Goal: Task Accomplishment & Management: Complete application form

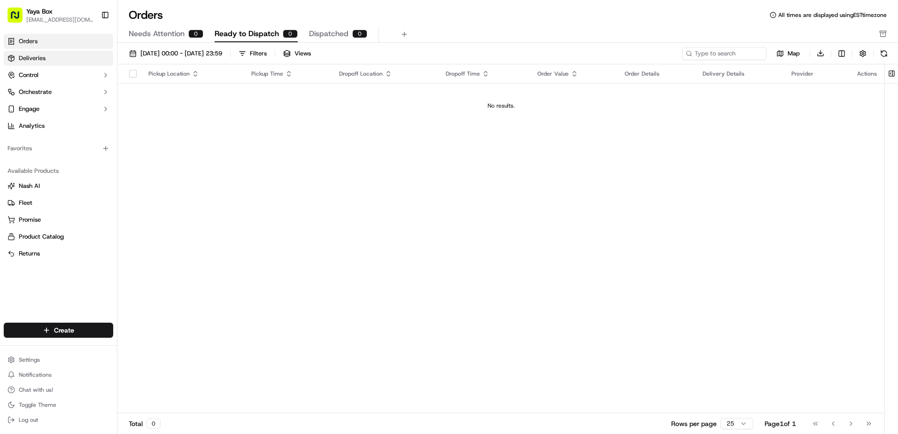
click at [83, 61] on link "Deliveries" at bounding box center [58, 58] width 109 height 15
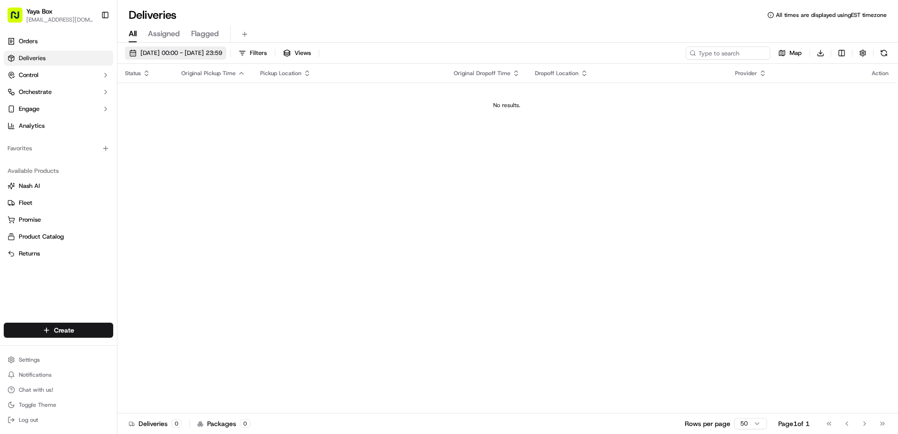
click at [195, 59] on button "22/09/2025 00:00 - 22/09/2025 23:59" at bounding box center [175, 52] width 101 height 13
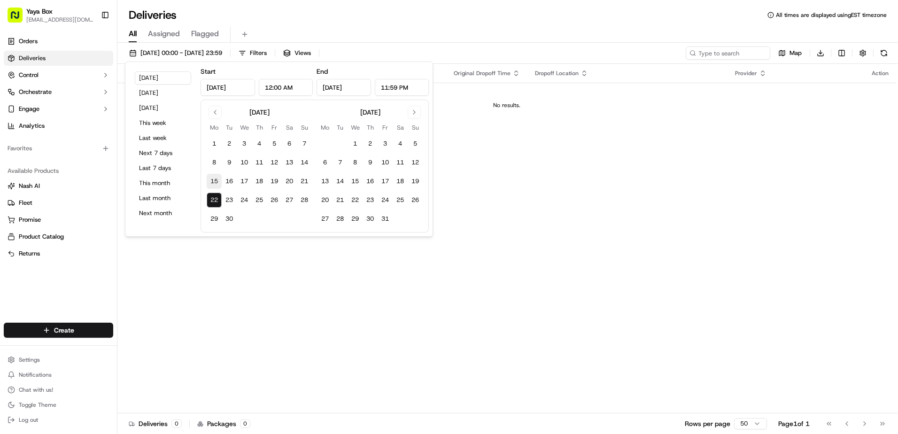
click at [212, 184] on button "15" at bounding box center [214, 181] width 15 height 15
type input "Sep 15, 2025"
click at [212, 183] on button "15" at bounding box center [214, 181] width 15 height 15
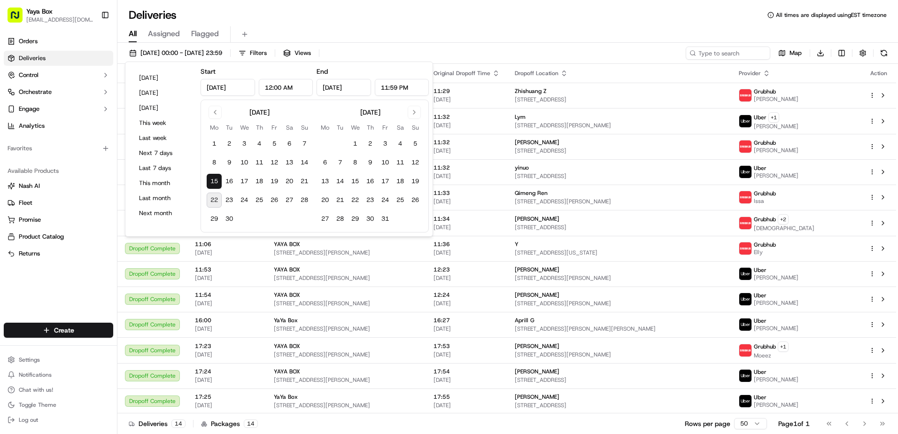
click at [208, 71] on label "Start" at bounding box center [207, 71] width 15 height 8
click at [211, 86] on input "Sep 15, 2025" at bounding box center [227, 87] width 54 height 17
click at [210, 115] on button "Go to previous month" at bounding box center [214, 112] width 13 height 13
click at [229, 139] on button "1" at bounding box center [229, 143] width 15 height 15
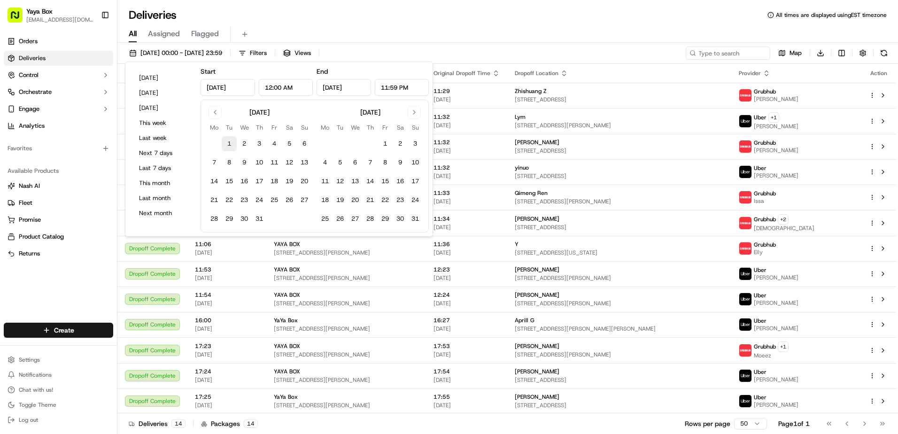
type input "Jul 1, 2025"
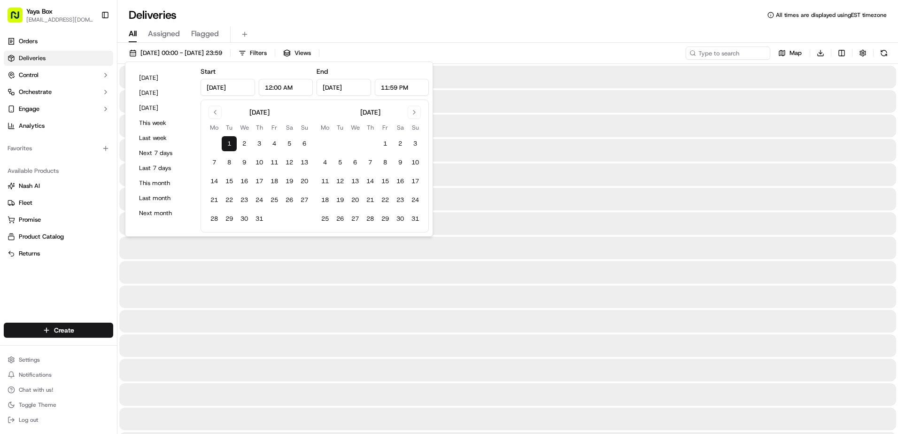
click at [231, 143] on button "1" at bounding box center [229, 143] width 15 height 15
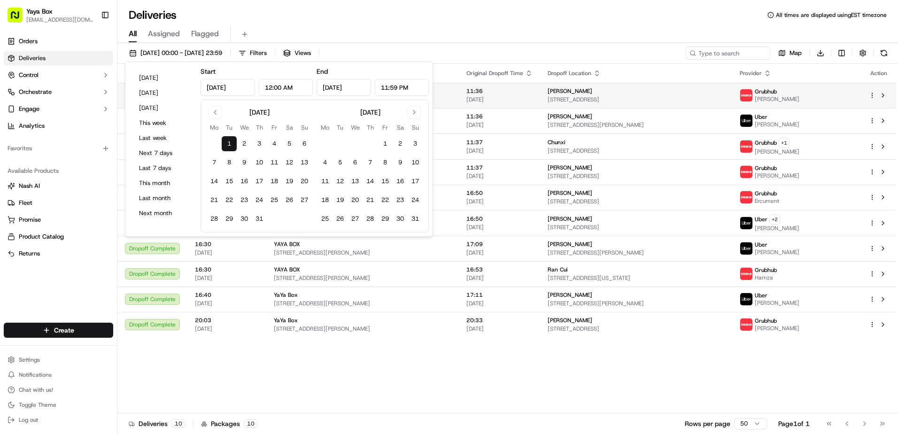
click at [598, 96] on span "[STREET_ADDRESS]" at bounding box center [635, 100] width 177 height 8
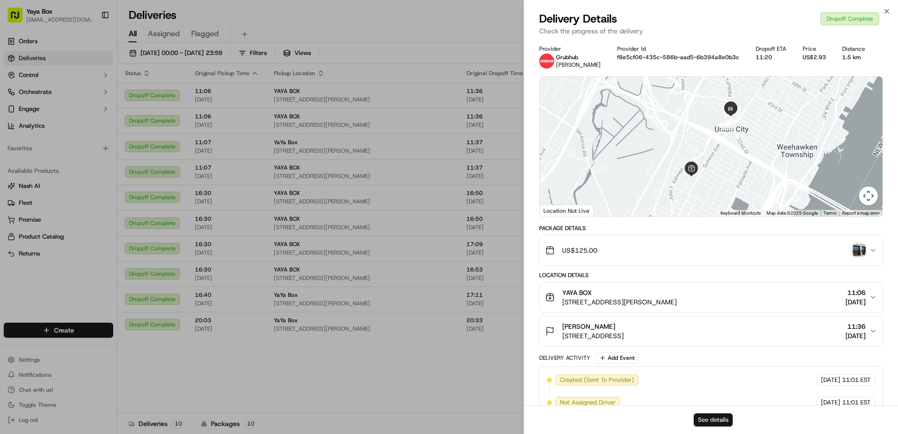
click at [728, 421] on button "See details" at bounding box center [712, 419] width 39 height 13
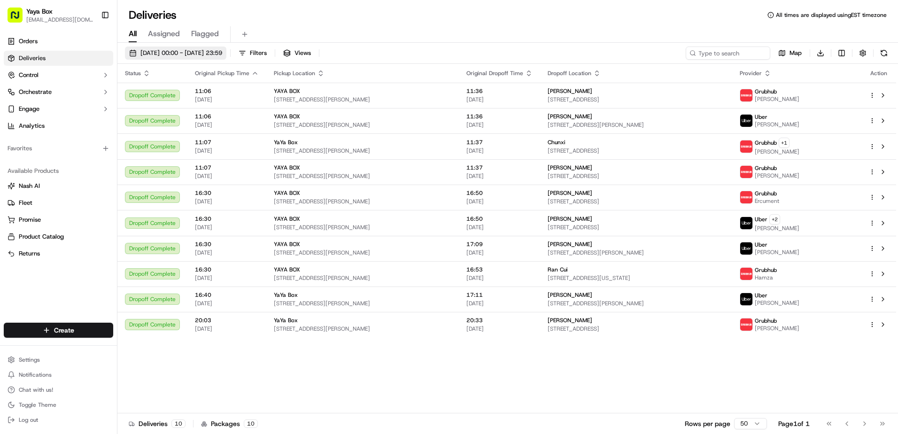
click at [205, 50] on span "01/07/2025 00:00 - 01/07/2025 23:59" at bounding box center [181, 53] width 82 height 8
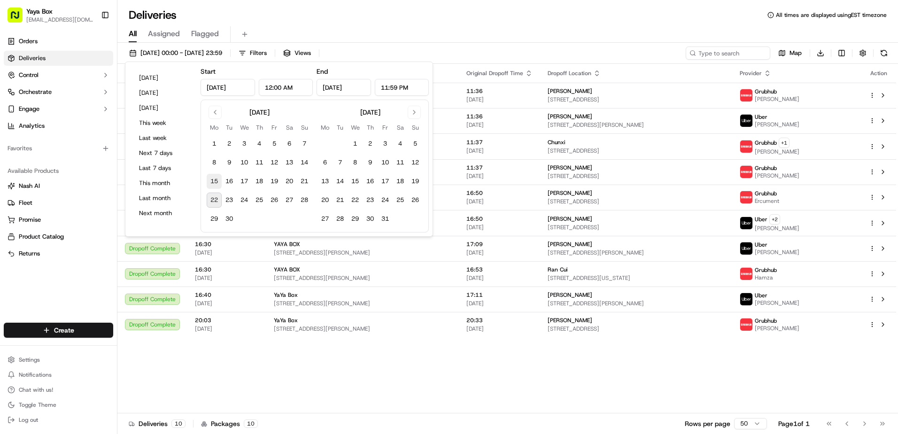
click at [215, 186] on button "15" at bounding box center [214, 181] width 15 height 15
type input "[DATE]"
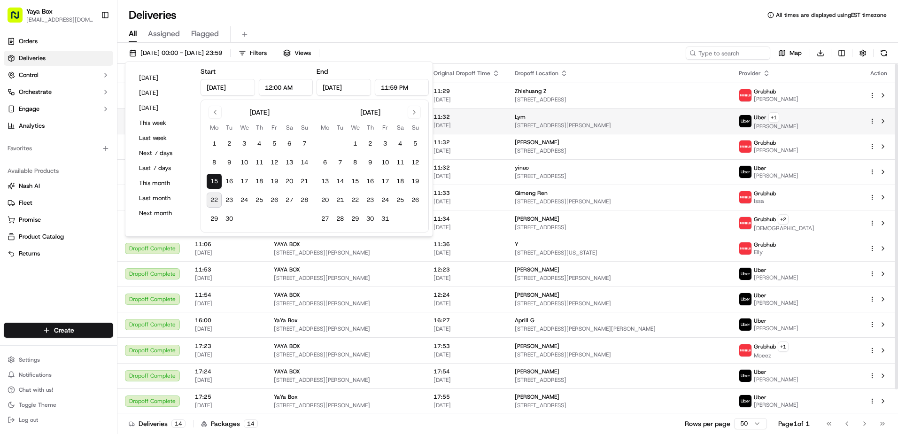
click at [541, 130] on td "Lym 8 Jacob's Landing Way, Secaucus, NJ 07094, USA" at bounding box center [619, 121] width 224 height 26
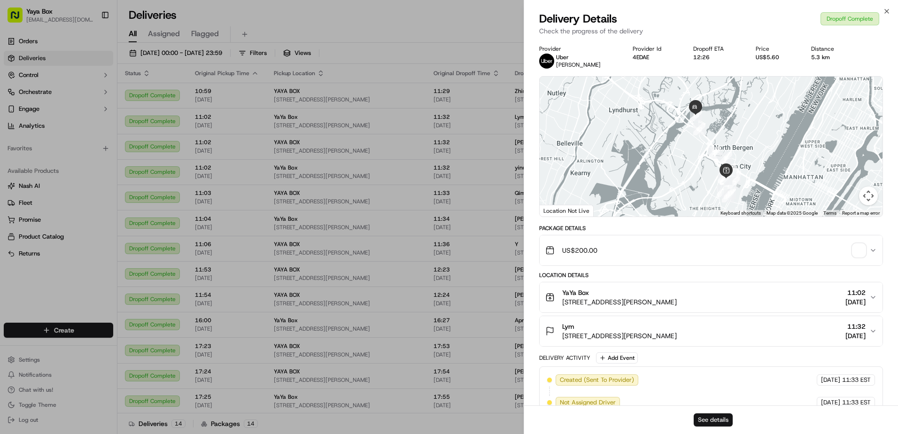
click at [730, 421] on button "See details" at bounding box center [712, 419] width 39 height 13
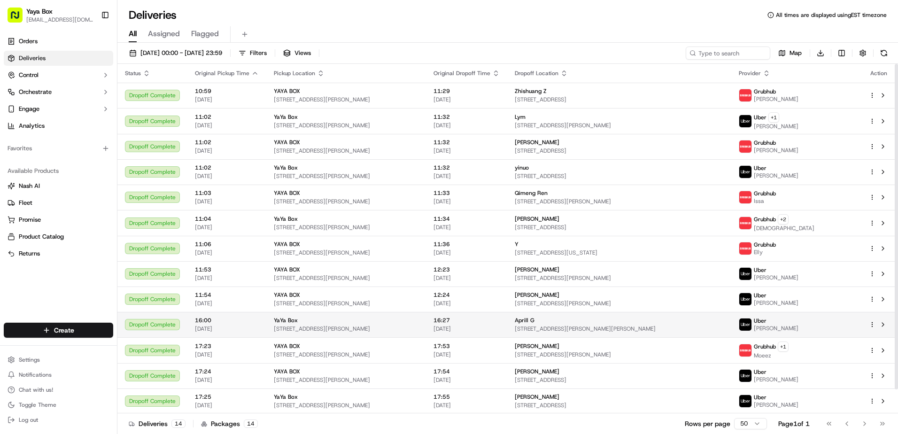
click at [507, 331] on td "16:27 15/09/2025" at bounding box center [466, 324] width 81 height 25
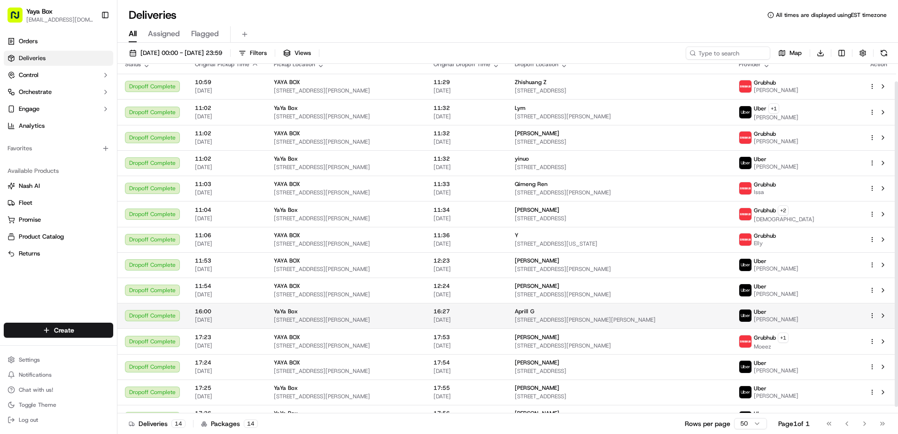
scroll to position [26, 0]
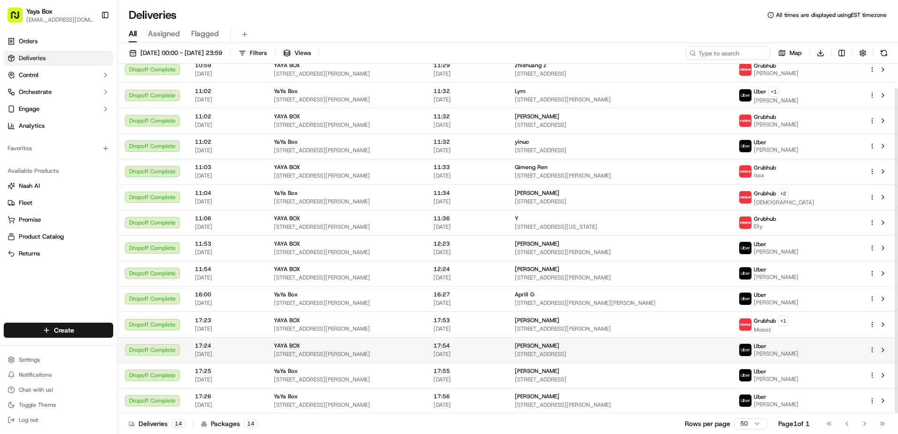
click at [493, 352] on span "[DATE]" at bounding box center [466, 354] width 66 height 8
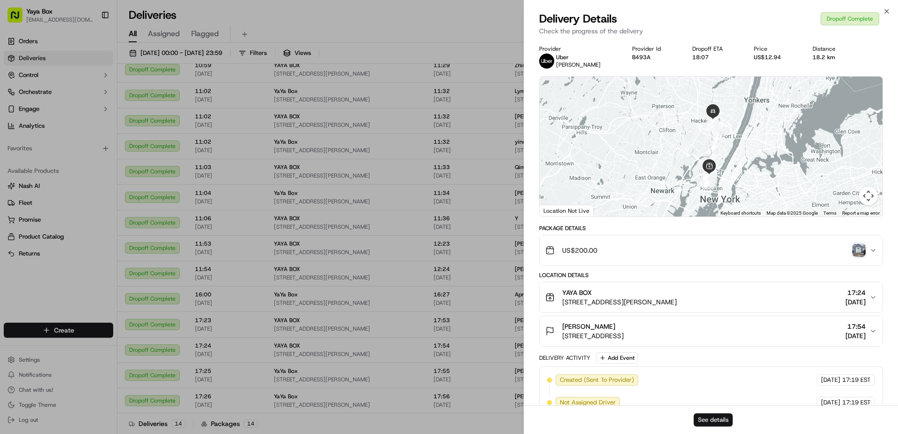
click at [708, 424] on button "See details" at bounding box center [712, 419] width 39 height 13
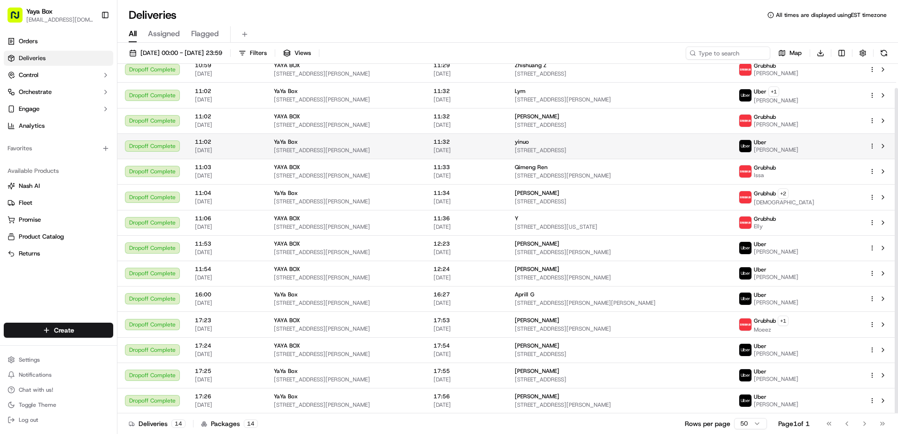
click at [507, 151] on td "11:32 15/09/2025" at bounding box center [466, 145] width 81 height 25
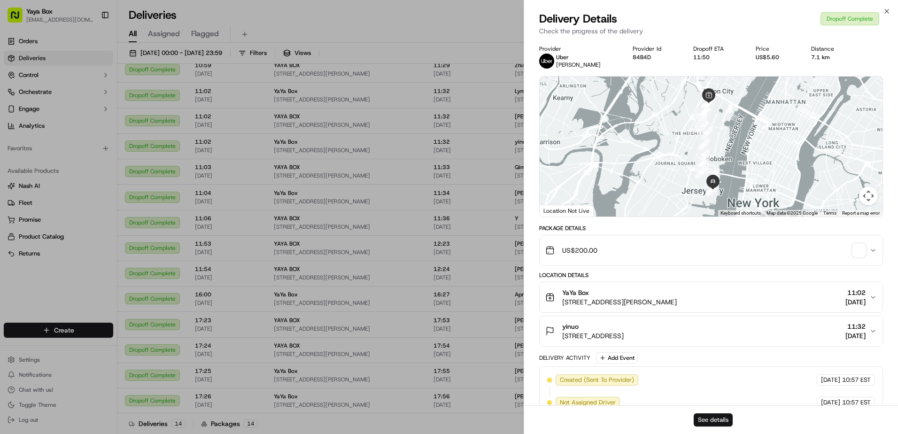
click at [695, 419] on button "See details" at bounding box center [712, 419] width 39 height 13
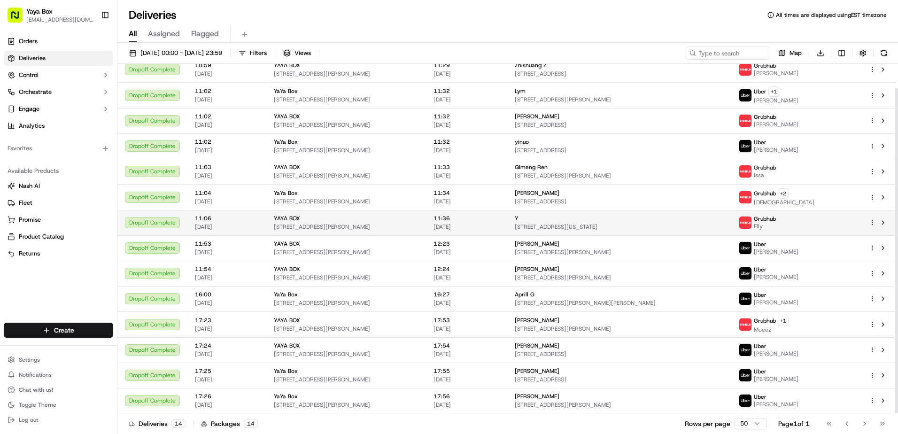
click at [536, 231] on td "Y 17 Ave at Port Imperial #608, West New York, NJ 07093, USA" at bounding box center [619, 222] width 224 height 25
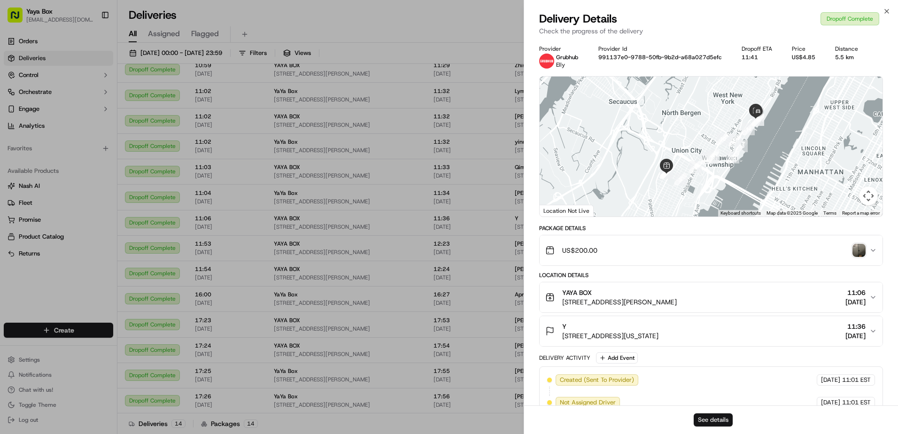
click at [695, 416] on button "See details" at bounding box center [712, 419] width 39 height 13
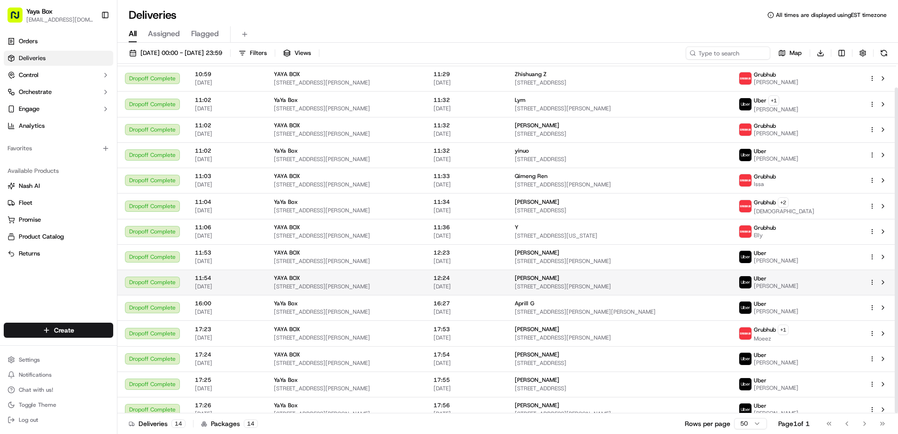
scroll to position [0, 0]
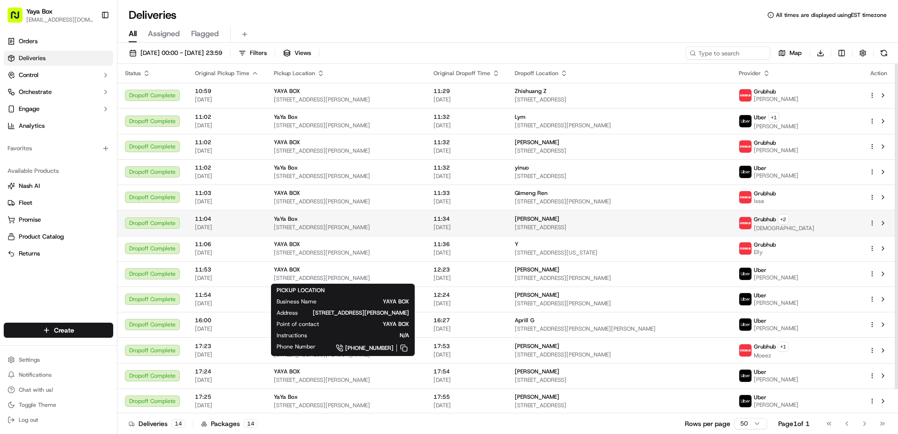
click at [450, 220] on td "11:34 15/09/2025" at bounding box center [466, 223] width 81 height 26
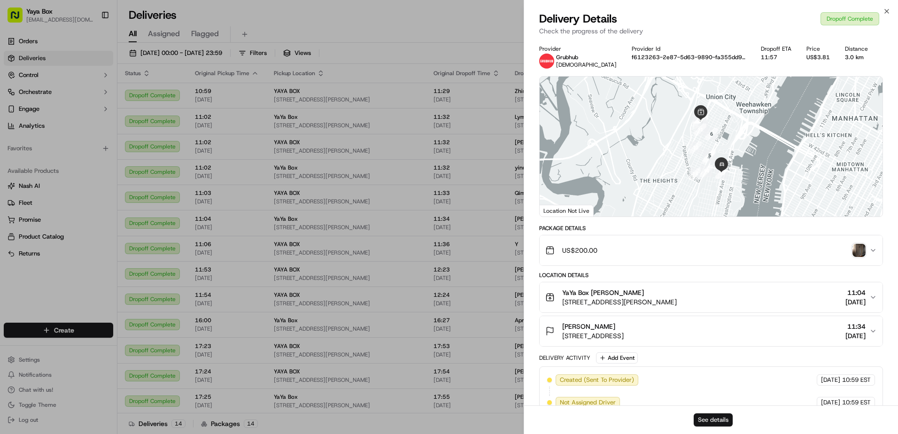
click at [725, 423] on button "See details" at bounding box center [712, 419] width 39 height 13
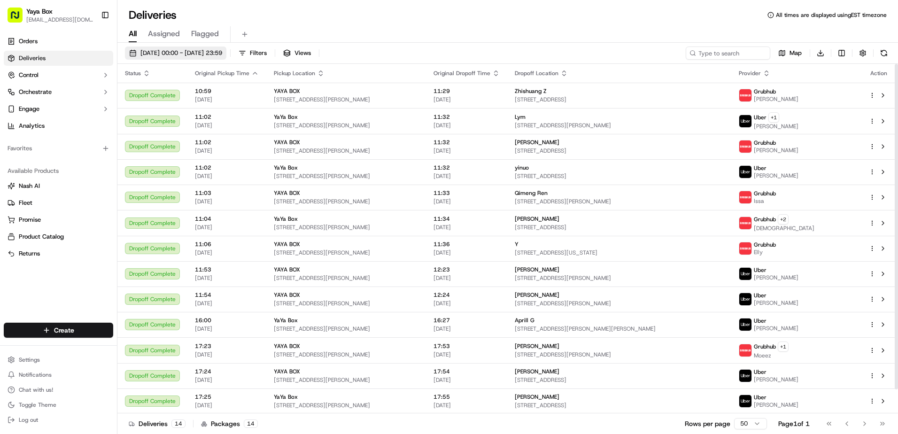
click at [194, 55] on span "15/09/2025 00:00 - 15/09/2025 23:59" at bounding box center [181, 53] width 82 height 8
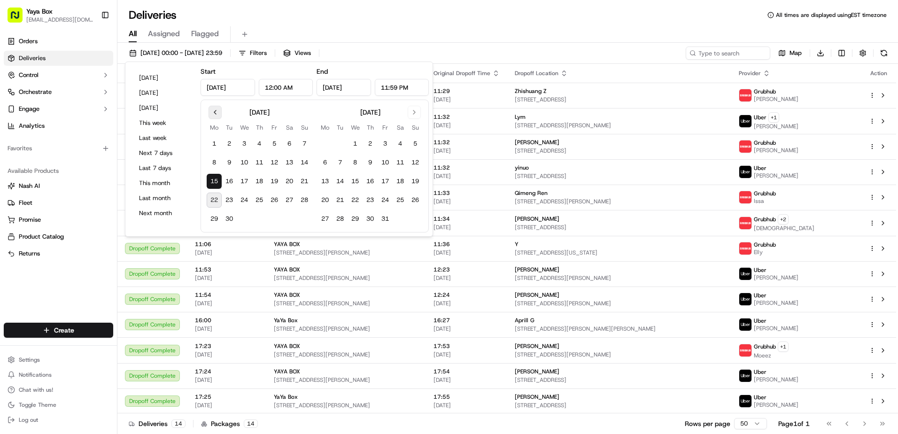
click at [214, 112] on button "Go to previous month" at bounding box center [214, 112] width 13 height 13
click at [210, 173] on tbody "1 2 3 4 5 6 7 8 9 10 11 12 13 14 15 16 17 18 19 20 21 22 23 24 25 26 27 28 29 30" at bounding box center [259, 188] width 105 height 113
click at [210, 180] on button "9" at bounding box center [214, 181] width 15 height 15
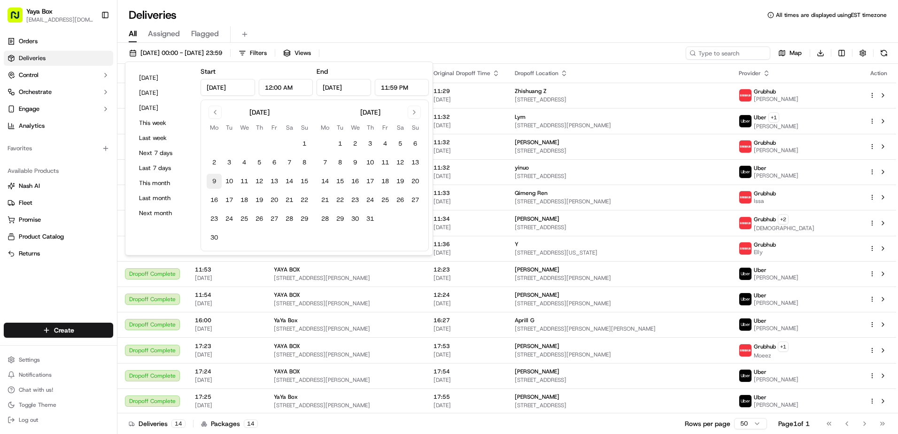
type input "Jun 9, 2025"
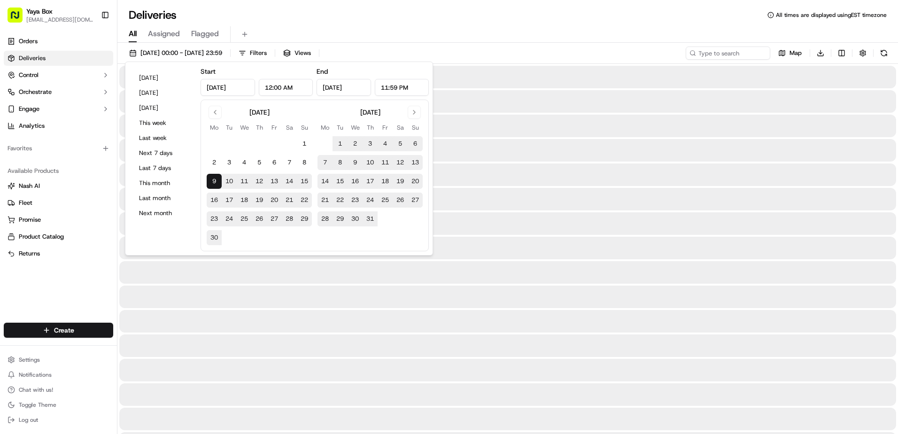
click at [215, 182] on button "9" at bounding box center [214, 181] width 15 height 15
type input "Jun 9, 2025"
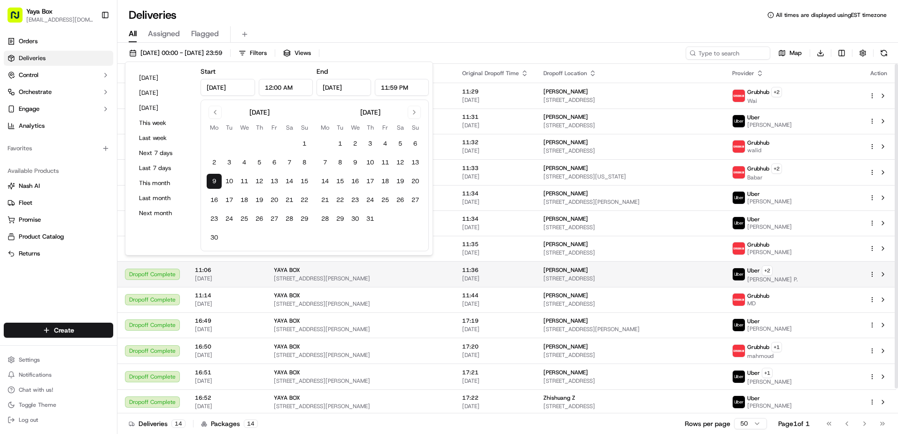
click at [545, 269] on div "Bruno Li" at bounding box center [629, 270] width 173 height 8
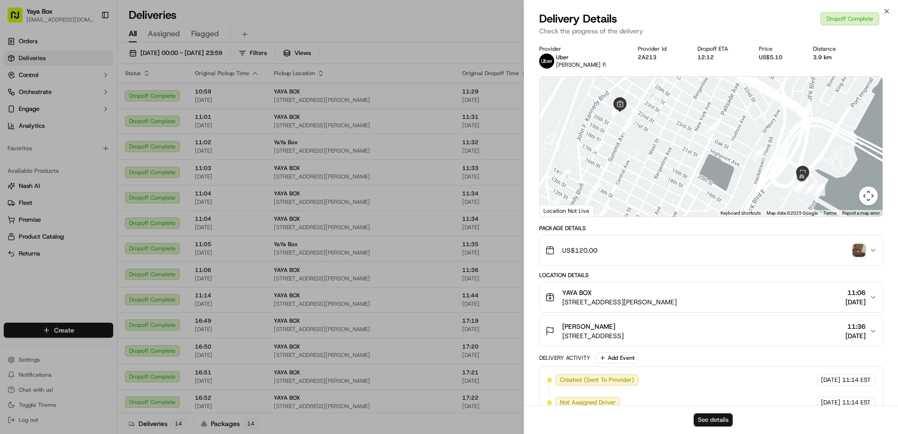
click at [701, 413] on button "See details" at bounding box center [712, 419] width 39 height 13
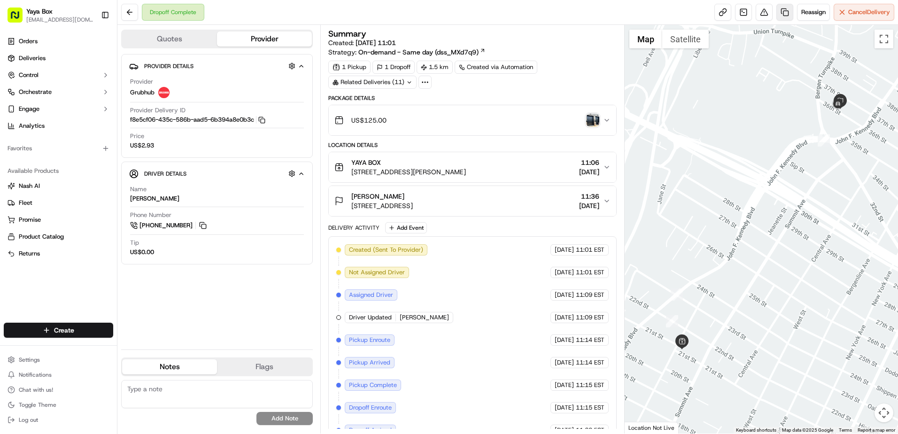
click at [784, 19] on link at bounding box center [784, 12] width 17 height 17
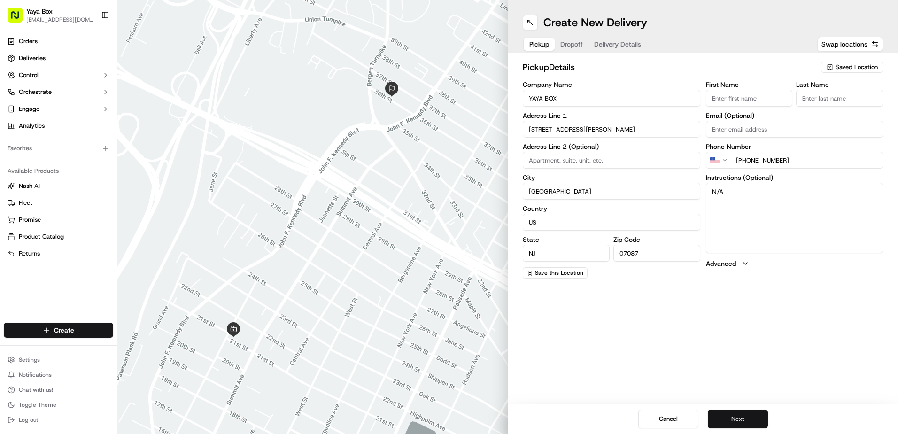
click at [734, 414] on button "Next" at bounding box center [738, 418] width 60 height 19
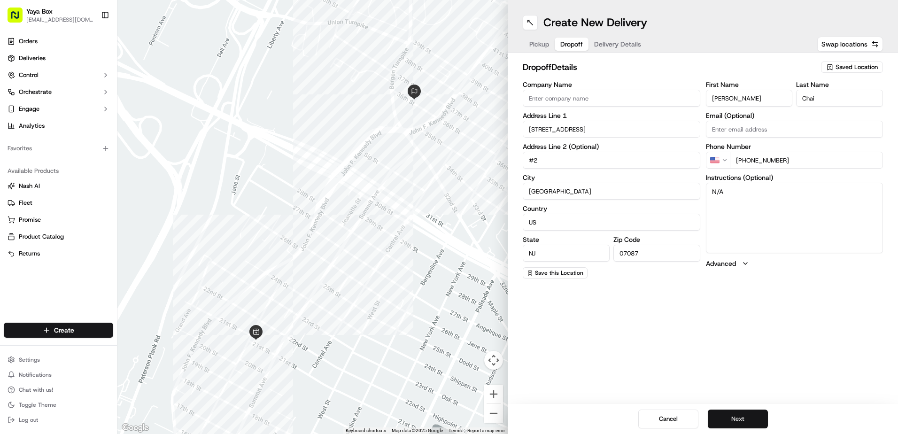
click at [740, 416] on button "Next" at bounding box center [738, 418] width 60 height 19
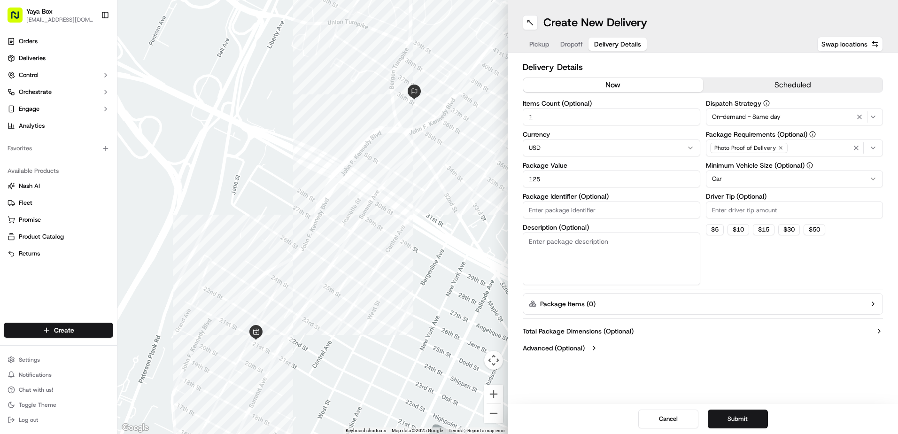
click at [596, 165] on label "Package Value" at bounding box center [611, 165] width 177 height 7
click at [596, 170] on input "125" at bounding box center [611, 178] width 177 height 17
click at [598, 170] on input "125" at bounding box center [611, 178] width 177 height 17
click at [600, 172] on input "125" at bounding box center [611, 178] width 177 height 17
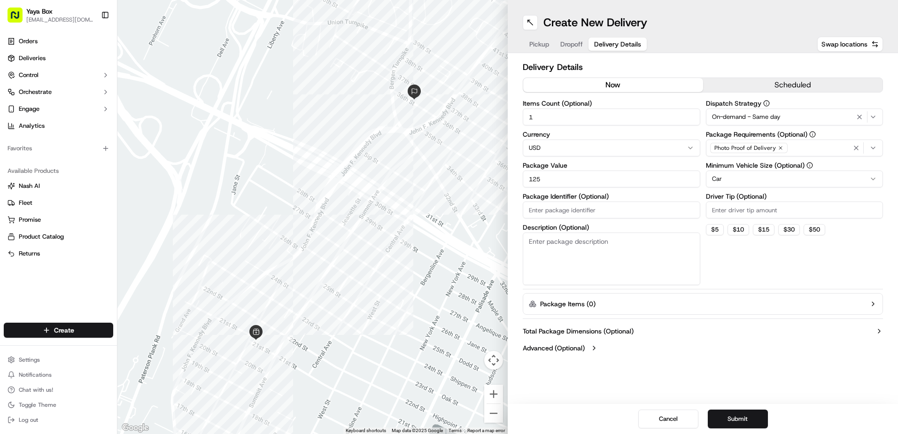
click at [601, 172] on input "125" at bounding box center [611, 178] width 177 height 17
drag, startPoint x: 598, startPoint y: 177, endPoint x: 440, endPoint y: 176, distance: 157.3
click at [446, 175] on div "← Move left → Move right ↑ Move up ↓ Move down + Zoom in - Zoom out Home Jump l…" at bounding box center [507, 217] width 780 height 434
type input "200"
click at [861, 118] on icon "button" at bounding box center [859, 117] width 4 height 4
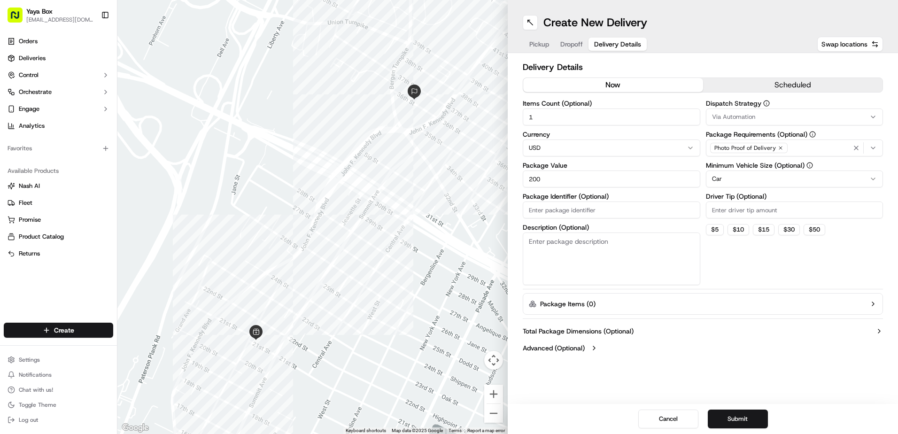
click at [793, 191] on div "Dispatch Strategy Via Automation Package Requirements (Optional) Photo Proof of…" at bounding box center [794, 192] width 177 height 185
click at [789, 183] on html "Yaya Box yayaliciousjc@gmail.com Toggle Sidebar Orders Deliveries Control Orche…" at bounding box center [449, 217] width 898 height 434
click at [721, 414] on button "Submit" at bounding box center [738, 418] width 60 height 19
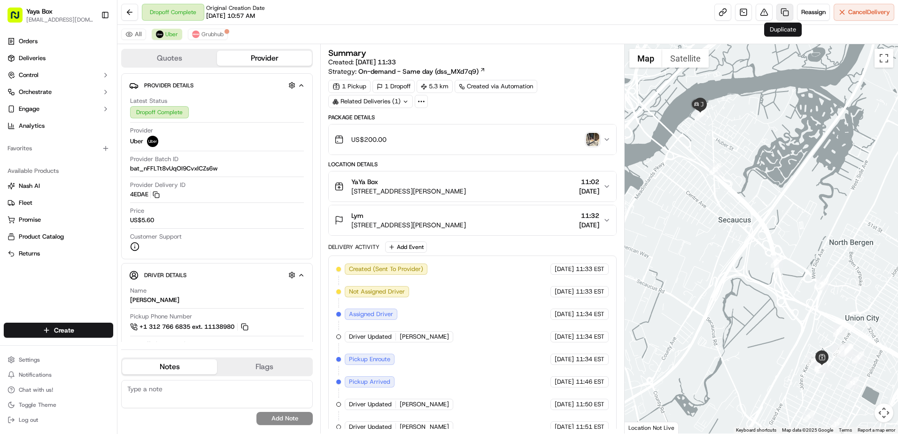
click at [785, 14] on link at bounding box center [784, 12] width 17 height 17
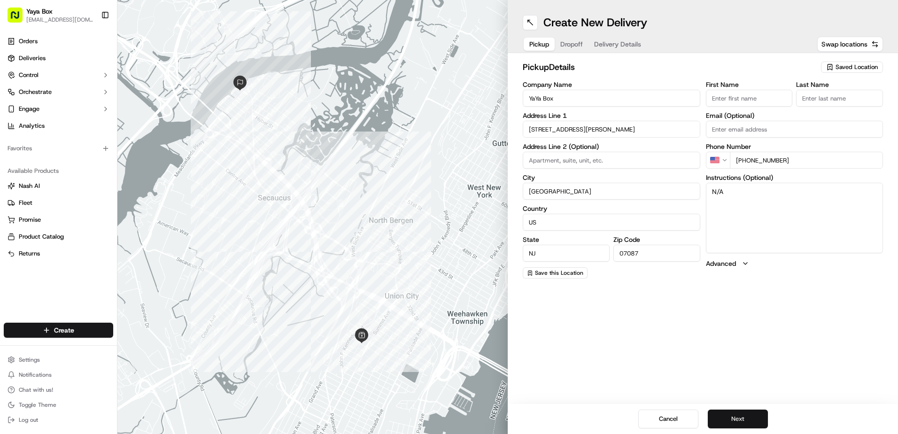
click at [739, 415] on button "Next" at bounding box center [738, 418] width 60 height 19
click at [741, 415] on button "Next" at bounding box center [738, 418] width 60 height 19
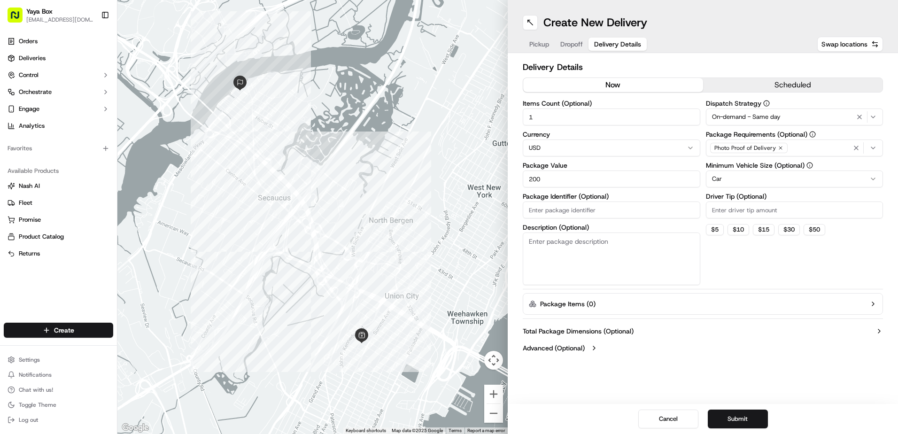
click at [853, 177] on html "Yaya Box yayaliciousjc@gmail.com Toggle Sidebar Orders Deliveries Control Orche…" at bounding box center [449, 217] width 898 height 434
click at [863, 119] on icon "button" at bounding box center [859, 117] width 11 height 8
click at [739, 390] on div "Create New Delivery Pickup Dropoff Delivery Details Swap locations Delivery Det…" at bounding box center [703, 217] width 390 height 434
click at [736, 417] on button "Submit" at bounding box center [738, 418] width 60 height 19
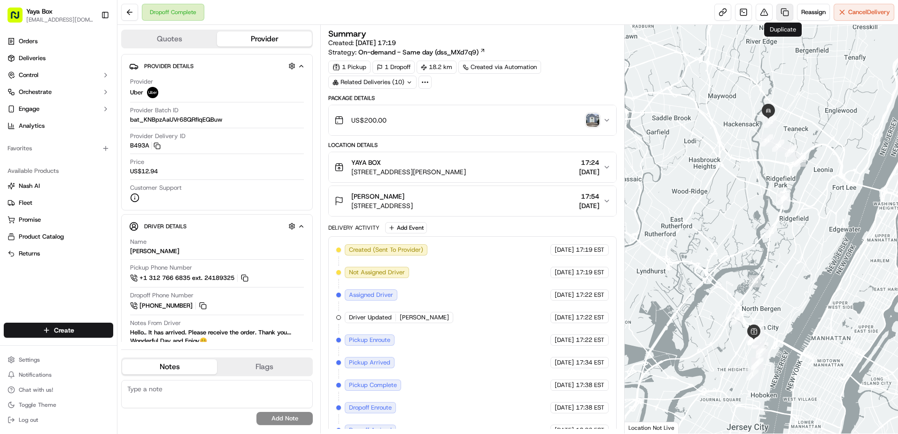
click at [786, 16] on link at bounding box center [784, 12] width 17 height 17
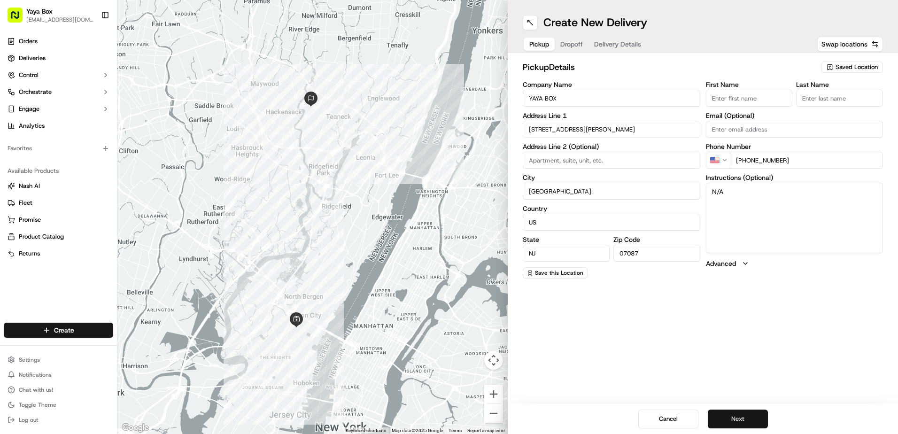
click at [747, 419] on button "Next" at bounding box center [738, 418] width 60 height 19
click at [743, 417] on button "Next" at bounding box center [738, 418] width 60 height 19
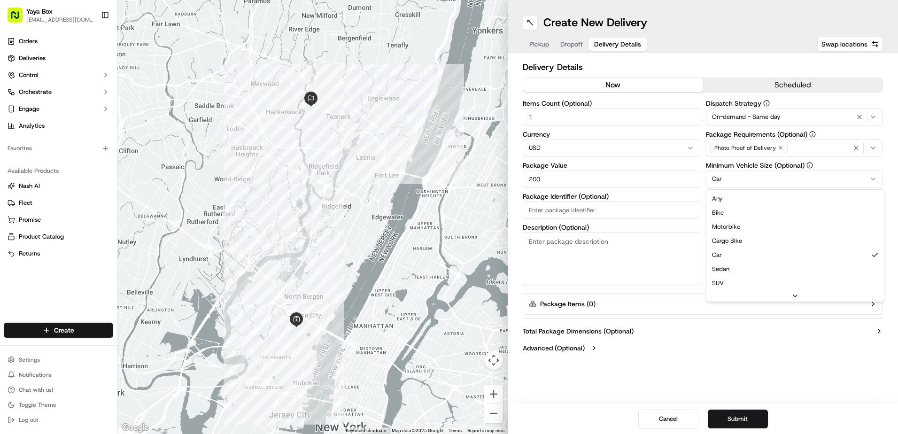
click at [745, 181] on html "Yaya Box yayaliciousjc@gmail.com Toggle Sidebar Orders Deliveries Control Orche…" at bounding box center [449, 217] width 898 height 434
click at [859, 117] on icon "button" at bounding box center [859, 117] width 11 height 8
click at [732, 420] on button "Submit" at bounding box center [738, 418] width 60 height 19
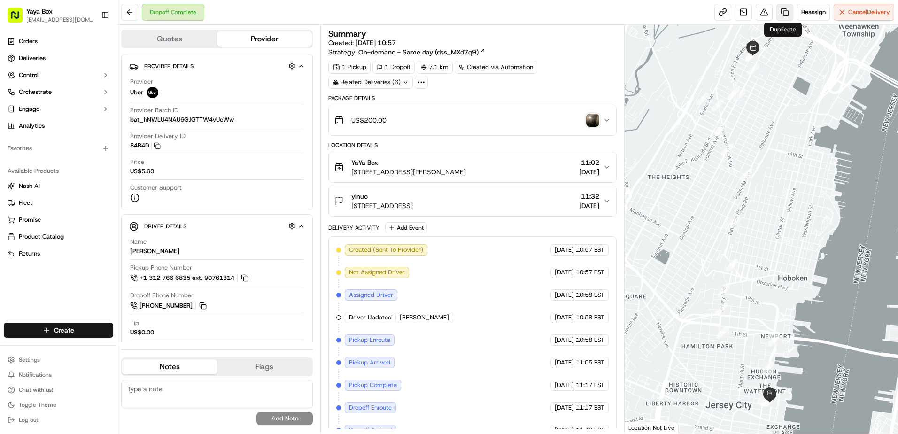
click at [787, 16] on link at bounding box center [784, 12] width 17 height 17
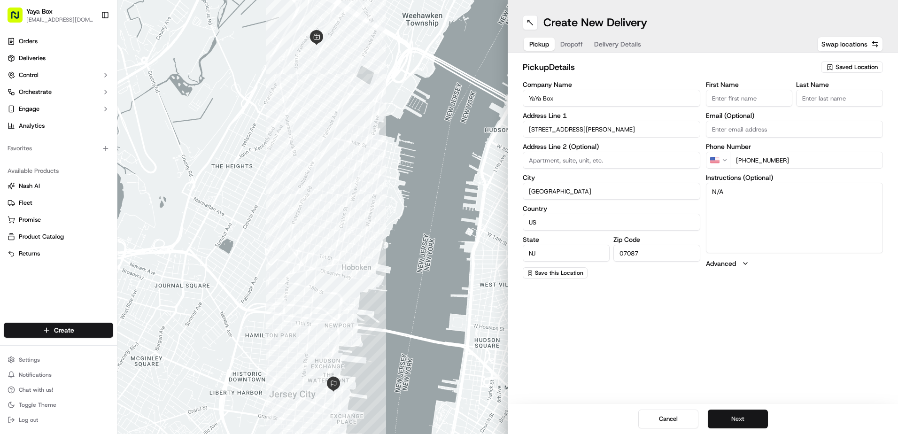
click at [741, 416] on button "Next" at bounding box center [738, 418] width 60 height 19
click at [739, 415] on button "Next" at bounding box center [738, 418] width 60 height 19
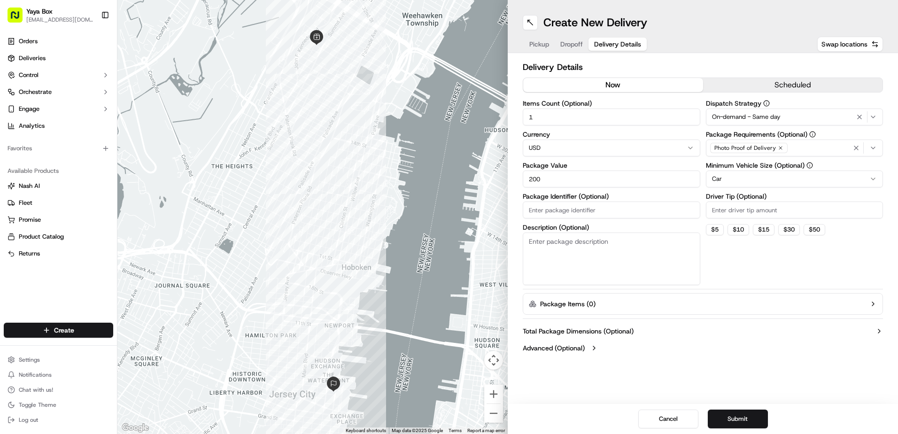
click at [750, 180] on html "Yaya Box [EMAIL_ADDRESS][DOMAIN_NAME] Toggle Sidebar Orders Deliveries Control …" at bounding box center [449, 217] width 898 height 434
click at [740, 181] on html "Yaya Box yayaliciousjc@gmail.com Toggle Sidebar Orders Deliveries Control Orche…" at bounding box center [449, 217] width 898 height 434
click at [858, 119] on icon "button" at bounding box center [859, 117] width 11 height 8
click at [729, 407] on div "Cancel Submit" at bounding box center [703, 419] width 390 height 30
click at [735, 426] on button "Submit" at bounding box center [738, 418] width 60 height 19
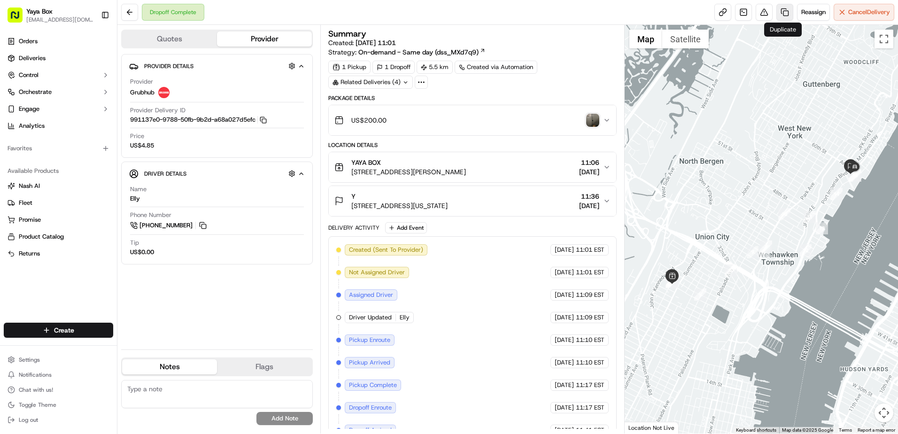
click at [784, 16] on link at bounding box center [784, 12] width 17 height 17
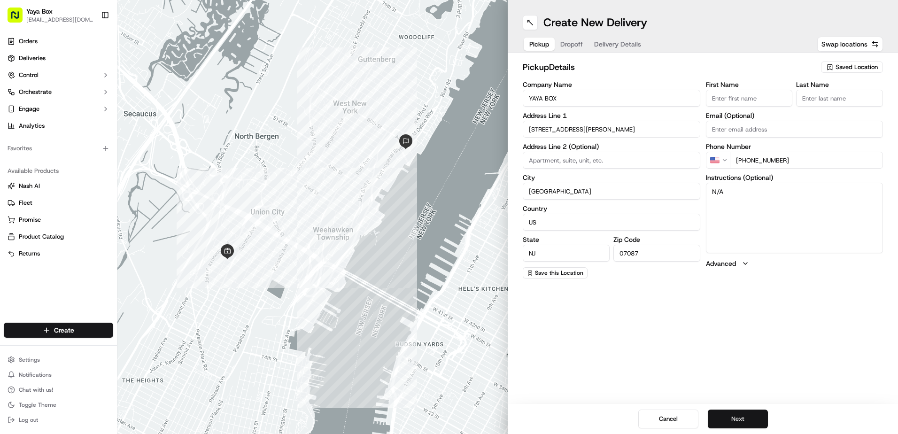
click at [725, 413] on button "Next" at bounding box center [738, 418] width 60 height 19
click at [724, 413] on button "Next" at bounding box center [738, 418] width 60 height 19
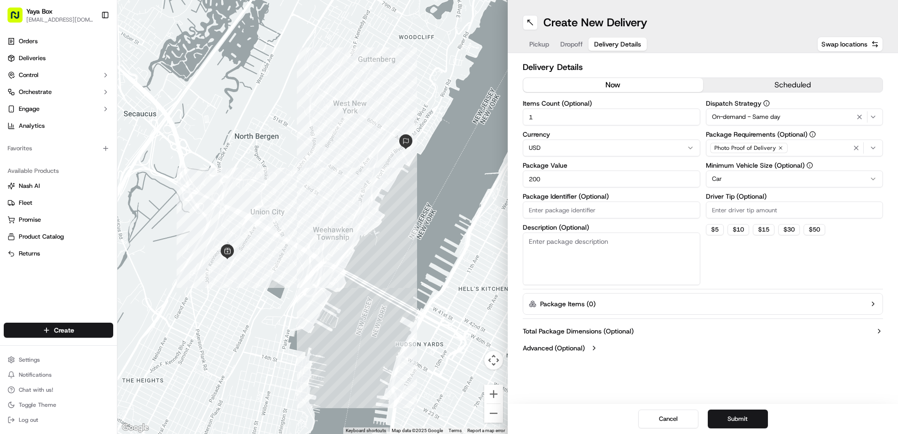
click at [728, 182] on html "Yaya Box [EMAIL_ADDRESS][DOMAIN_NAME] Toggle Sidebar Orders Deliveries Control …" at bounding box center [449, 217] width 898 height 434
click at [857, 118] on icon "button" at bounding box center [859, 117] width 11 height 8
click at [723, 417] on button "Submit" at bounding box center [738, 418] width 60 height 19
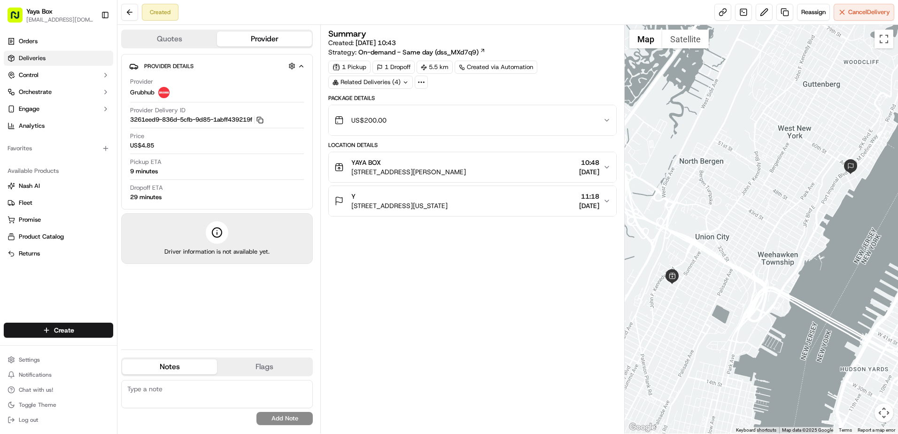
click at [45, 59] on span "Deliveries" at bounding box center [32, 58] width 27 height 8
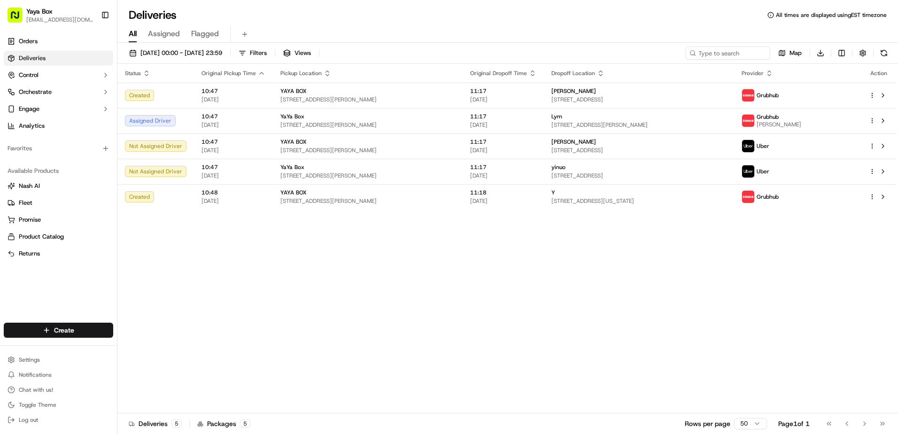
click at [72, 338] on div "Create" at bounding box center [58, 330] width 117 height 23
click at [77, 330] on html "Yaya Box [EMAIL_ADDRESS][DOMAIN_NAME] Toggle Sidebar Orders Deliveries Control …" at bounding box center [449, 217] width 898 height 434
click at [144, 341] on link "Delivery" at bounding box center [169, 347] width 105 height 17
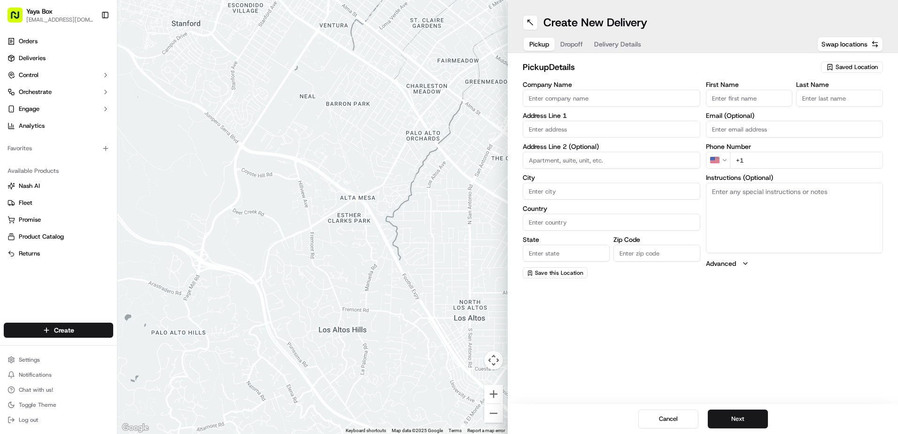
click at [554, 106] on input "Company Name" at bounding box center [611, 98] width 177 height 17
type input "YaYa Box"
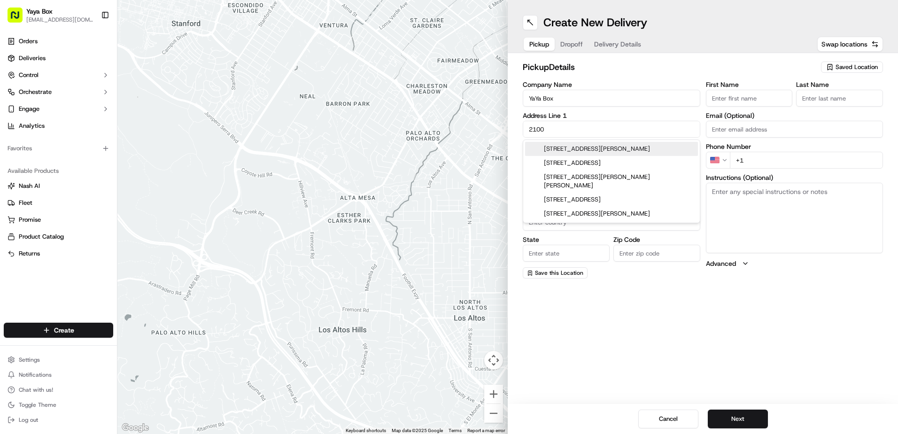
click at [576, 151] on div "[STREET_ADDRESS][PERSON_NAME]" at bounding box center [611, 149] width 173 height 14
type input "[STREET_ADDRESS][PERSON_NAME]"
type input "[GEOGRAPHIC_DATA]"
type input "NJ"
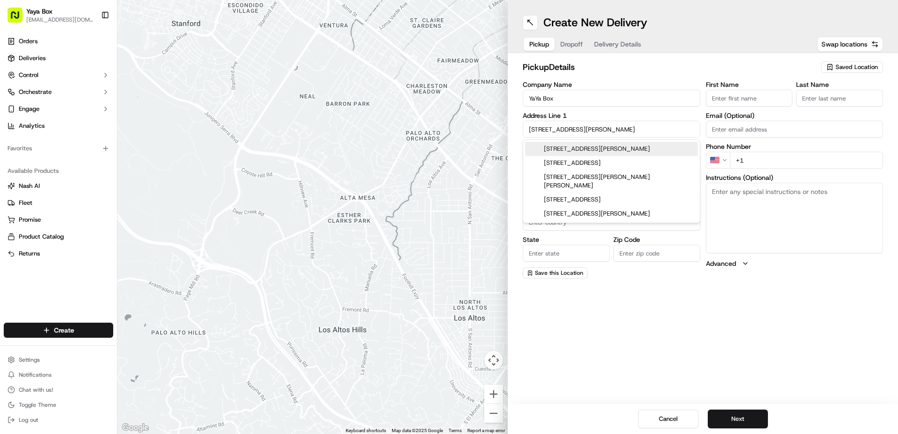
type input "07087"
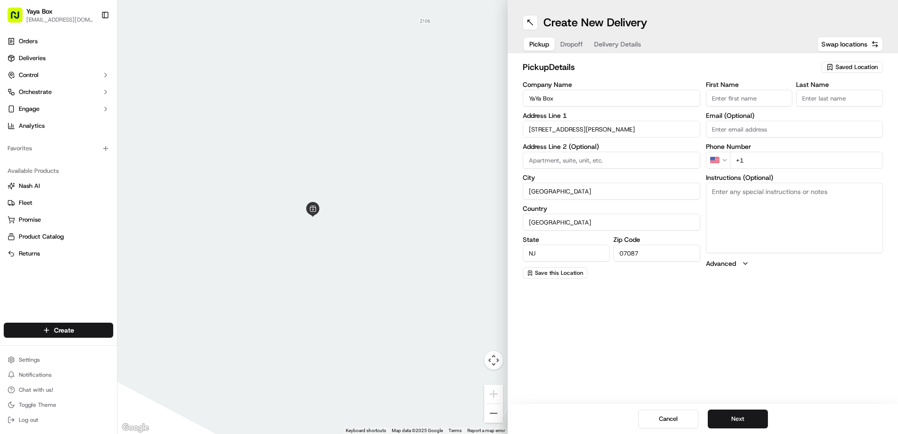
click at [767, 162] on input "+1" at bounding box center [807, 160] width 154 height 17
type input "[PHONE_NUMBER]"
click at [736, 422] on button "Next" at bounding box center [738, 418] width 60 height 19
click at [561, 100] on input "Company Name" at bounding box center [611, 98] width 177 height 17
type input "Yiwen"
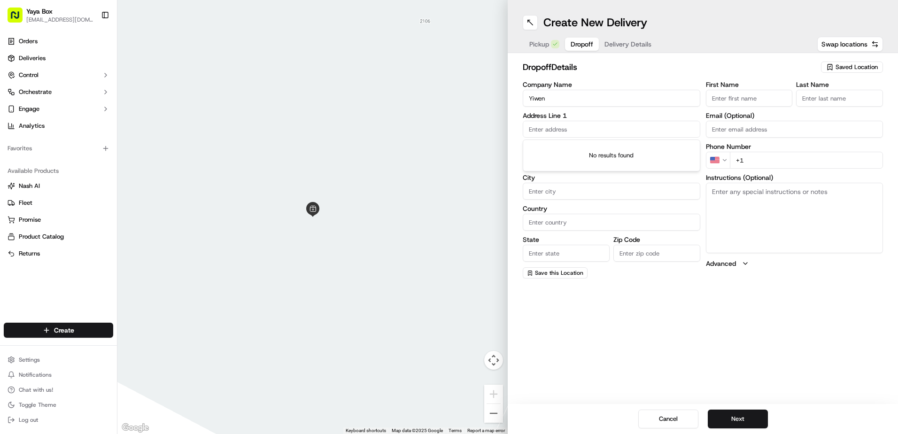
click at [558, 126] on input "text" at bounding box center [611, 129] width 177 height 17
click at [576, 148] on div "[STREET_ADDRESS]" at bounding box center [611, 149] width 173 height 14
type input "[STREET_ADDRESS]"
type input "[GEOGRAPHIC_DATA]"
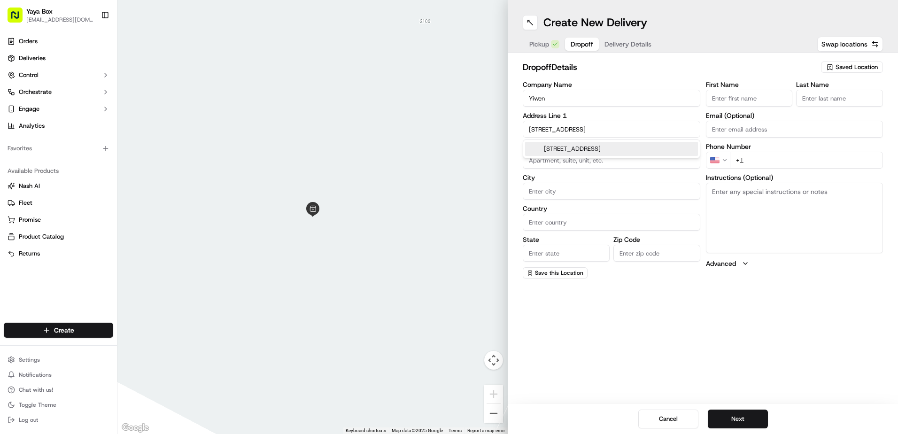
type input "NJ"
type input "07086"
type input "[STREET_ADDRESS]"
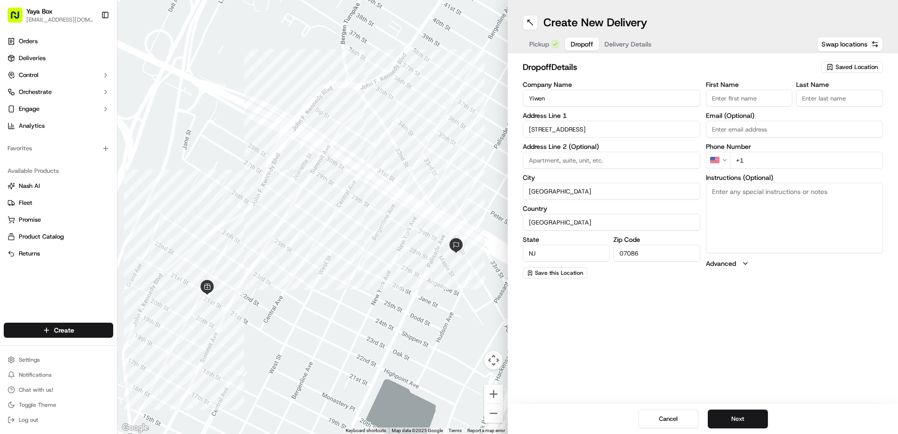
type input "A"
type input "Unit 507"
click at [765, 156] on input "+1" at bounding box center [807, 160] width 154 height 17
drag, startPoint x: 759, startPoint y: 161, endPoint x: 840, endPoint y: 164, distance: 81.3
click at [840, 164] on input "[PHONE_NUMBER]" at bounding box center [807, 160] width 154 height 17
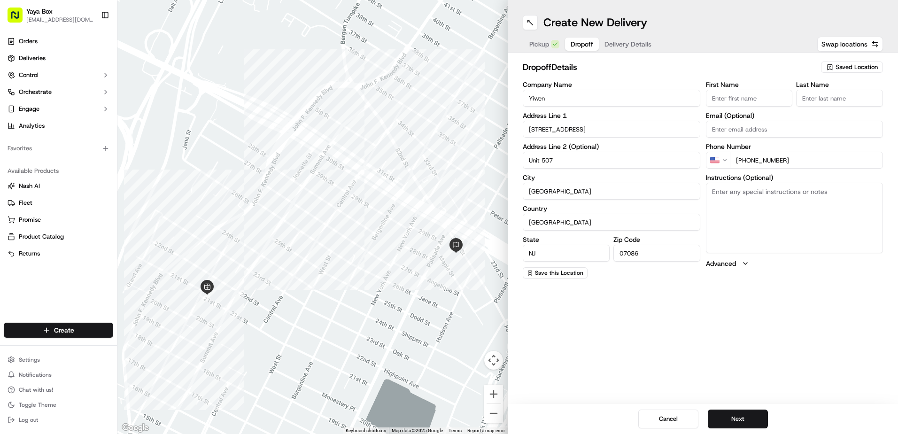
type input "[PHONE_NUMBER]"
click at [741, 208] on textarea "Instructions (Optional)" at bounding box center [794, 218] width 177 height 70
drag, startPoint x: 796, startPoint y: 195, endPoint x: 635, endPoint y: 205, distance: 161.3
click at [635, 205] on div "Company Name Yiwen Address Line 1 231 Hackensack Plank Road Address Line 2 (Opt…" at bounding box center [703, 179] width 360 height 197
click at [715, 200] on textarea "Door Passcode is #0504" at bounding box center [794, 218] width 177 height 70
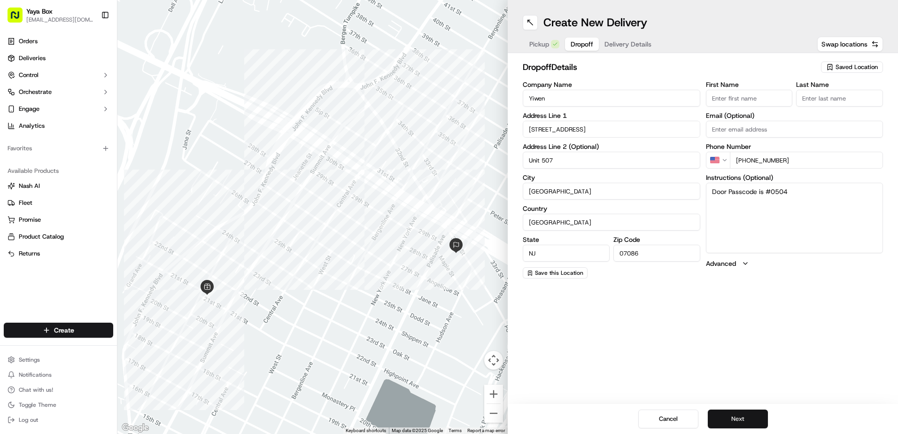
type textarea "Door Passcode is #0504"
click at [736, 422] on button "Next" at bounding box center [738, 418] width 60 height 19
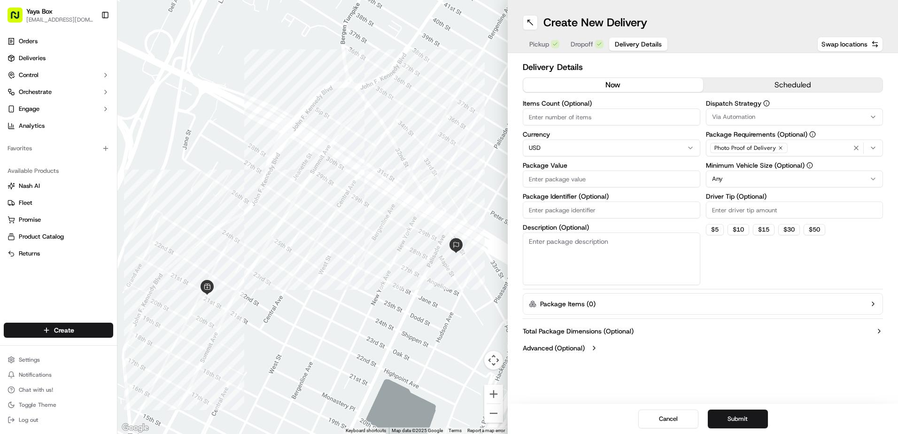
click at [594, 269] on textarea "Description (Optional)" at bounding box center [611, 258] width 177 height 53
paste textarea "Door Passcode is #0504"
type textarea "Door Passcode is #0504"
click at [581, 174] on input "Package Value" at bounding box center [611, 178] width 177 height 17
type input "200"
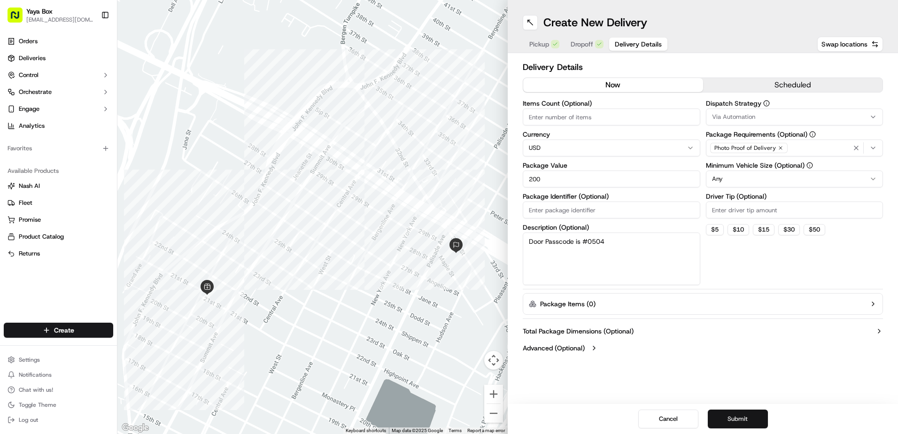
click at [727, 416] on button "Submit" at bounding box center [738, 418] width 60 height 19
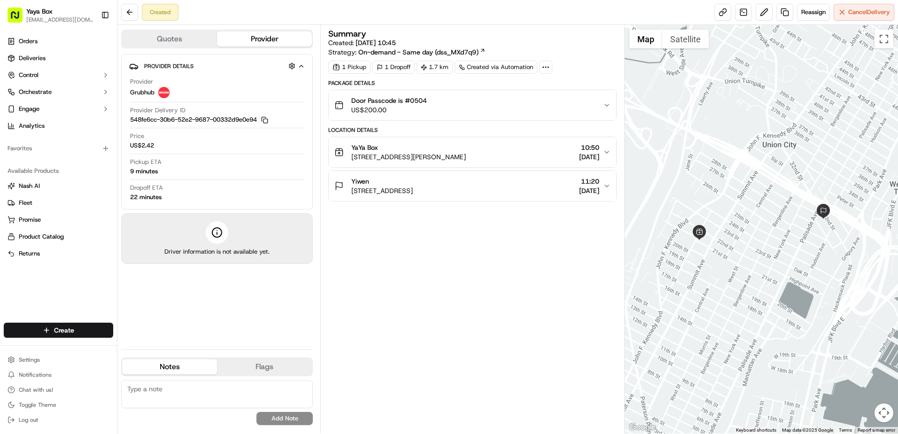
click at [420, 173] on button "Yiwen 231 Hackensack Plank Rd #507, Weehawken Township, NJ 07086, USA 11:20 22/…" at bounding box center [472, 186] width 287 height 30
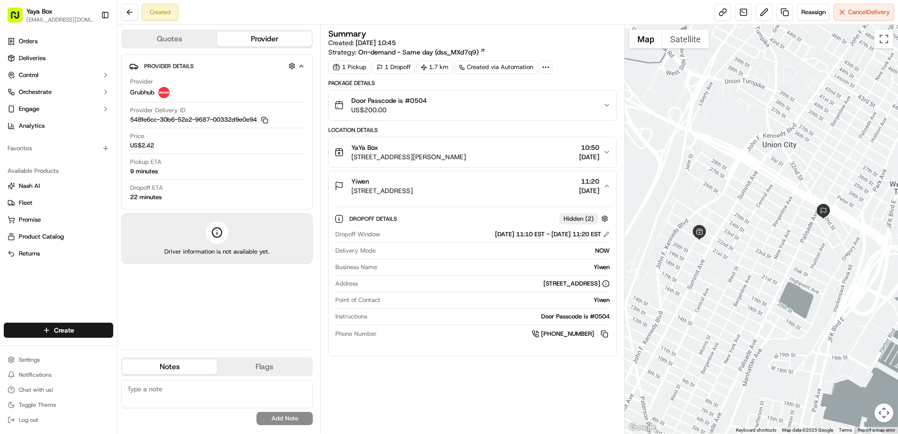
click at [417, 156] on span "2100 Kerrigan Ave, Union City, NJ 07087, USA" at bounding box center [408, 156] width 115 height 9
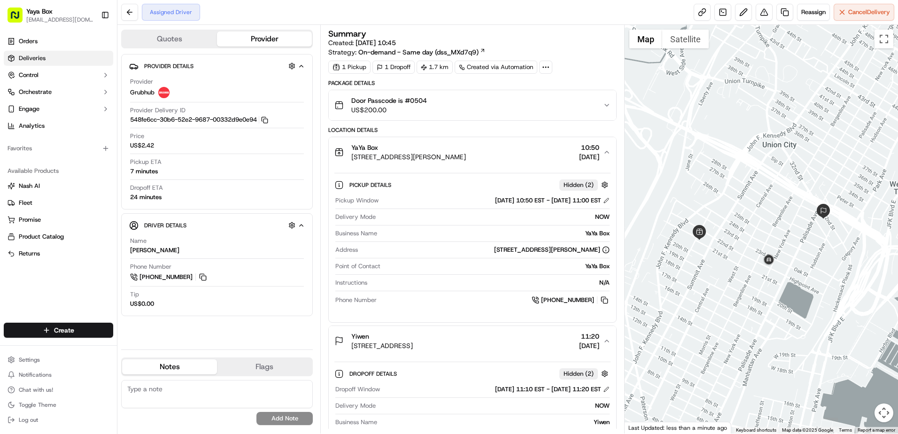
click at [63, 59] on link "Deliveries" at bounding box center [58, 58] width 109 height 15
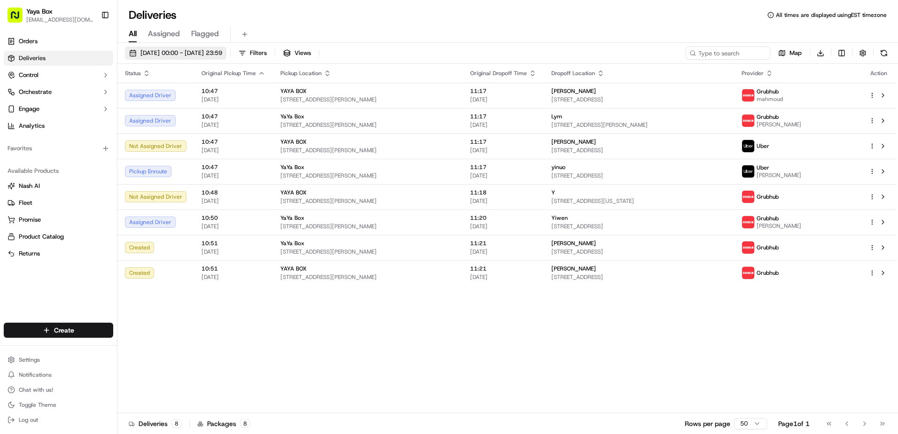
click at [164, 55] on span "22/09/2025 00:00 - 22/09/2025 23:59" at bounding box center [181, 53] width 82 height 8
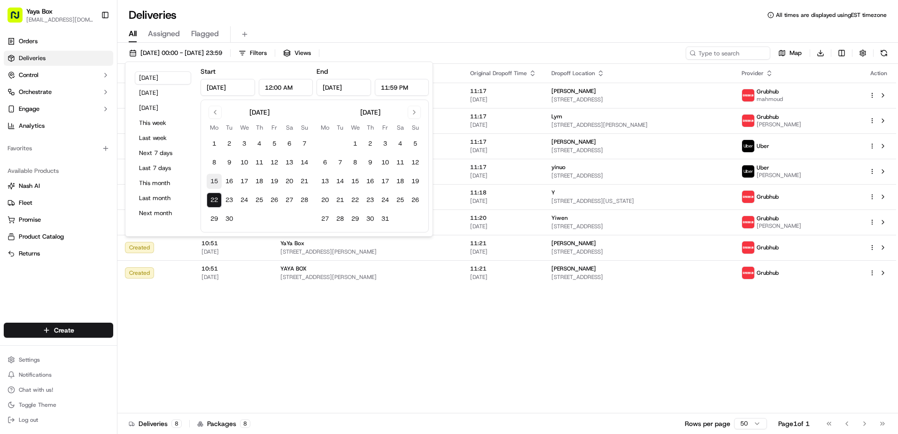
click at [215, 177] on button "15" at bounding box center [214, 181] width 15 height 15
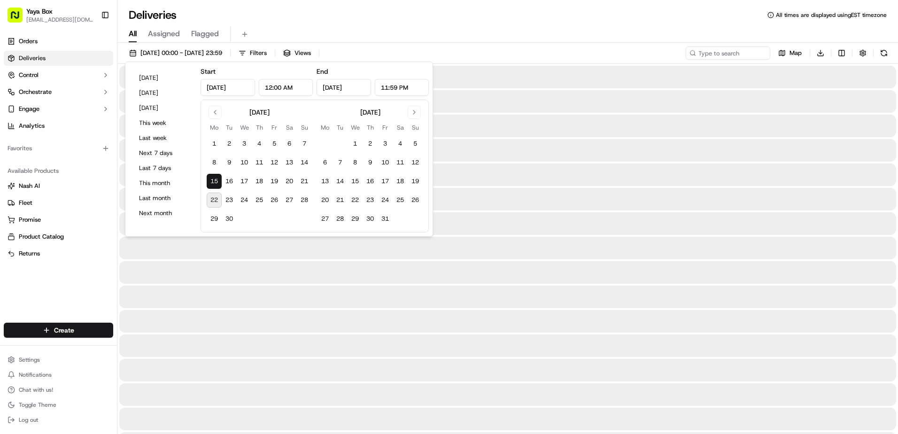
type input "Sep 15, 2025"
click at [215, 178] on button "15" at bounding box center [214, 181] width 15 height 15
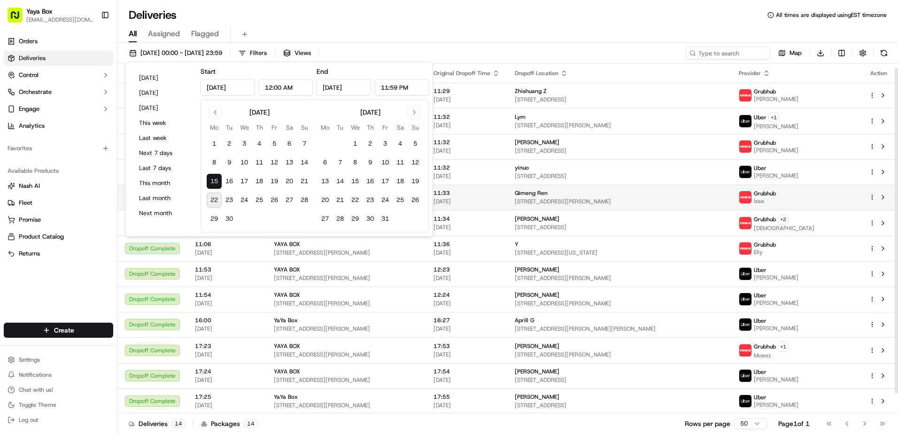
scroll to position [26, 0]
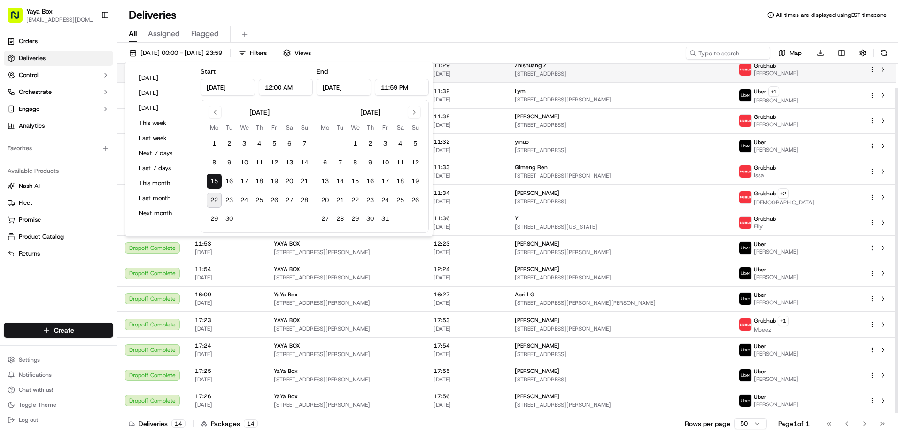
click at [546, 68] on span "Zhishuang Z" at bounding box center [531, 66] width 32 height 8
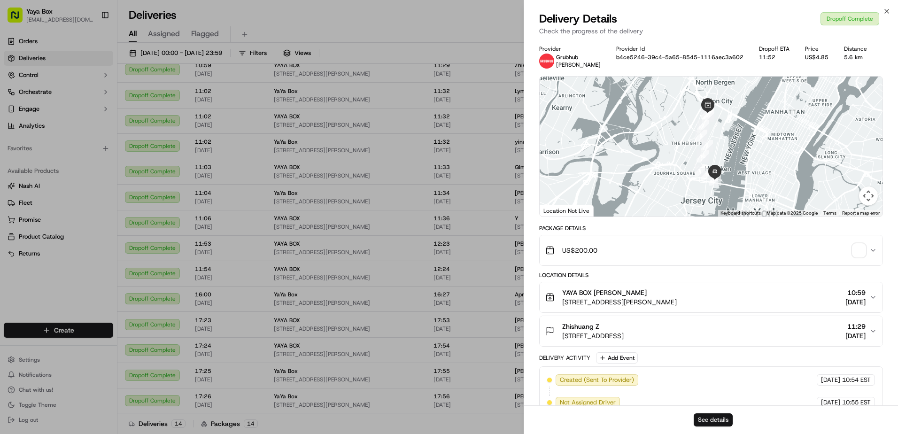
click at [717, 415] on button "See details" at bounding box center [712, 419] width 39 height 13
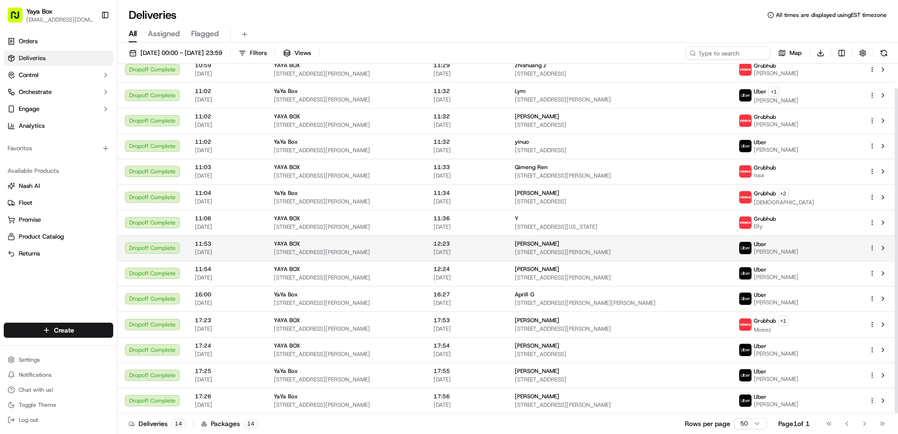
click at [490, 245] on span "12:23" at bounding box center [466, 244] width 66 height 8
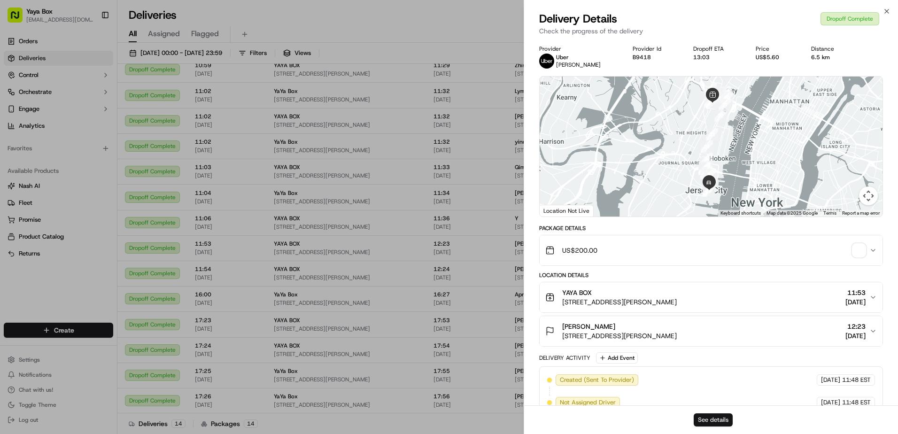
click at [707, 418] on button "See details" at bounding box center [712, 419] width 39 height 13
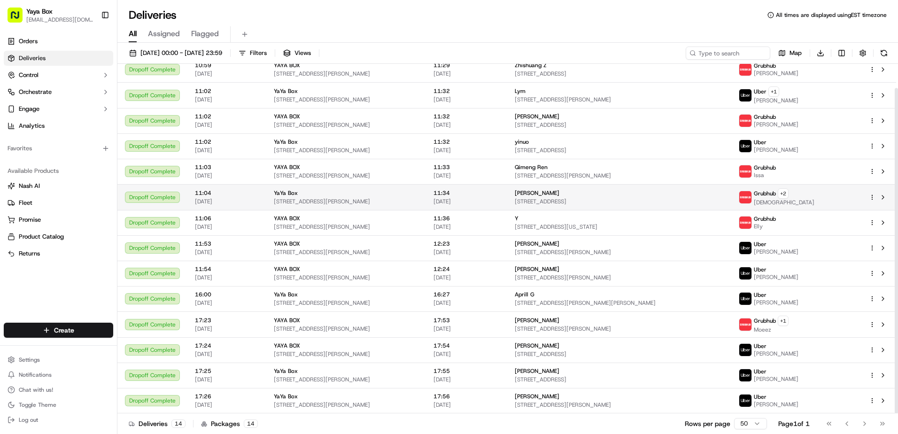
click at [527, 187] on td "Ren Li 1300 Clinton St Apartment 418, Hoboken, NJ 07030, USA" at bounding box center [619, 197] width 224 height 26
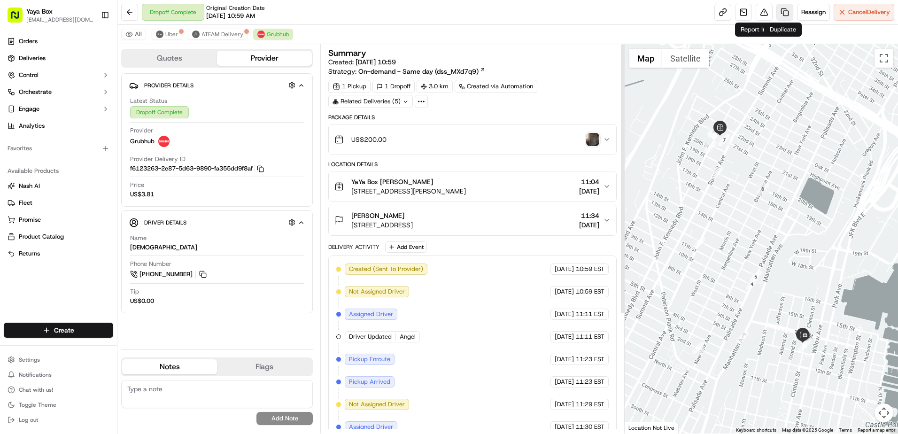
click at [784, 15] on link at bounding box center [784, 12] width 17 height 17
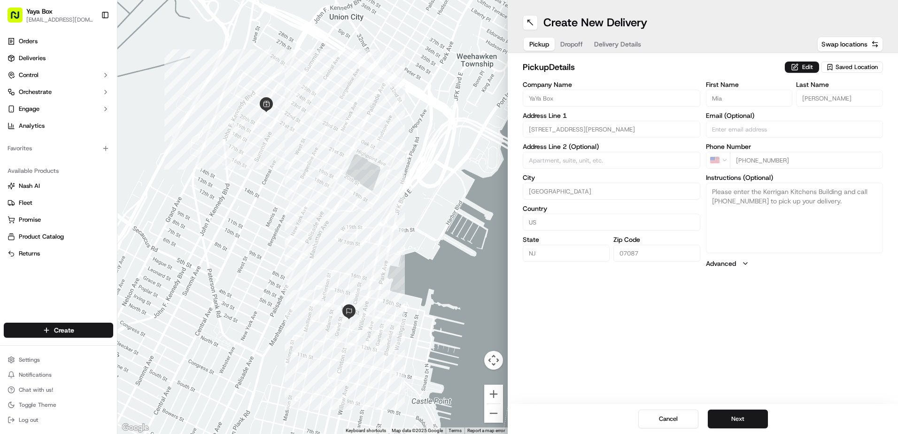
click at [730, 408] on div "Cancel Next" at bounding box center [703, 419] width 390 height 30
click at [731, 409] on button "Next" at bounding box center [738, 418] width 60 height 19
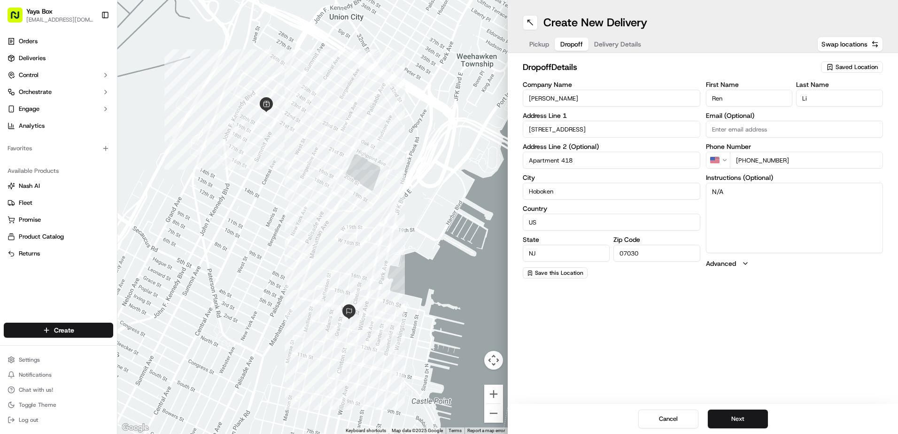
click at [732, 409] on div "Cancel Next" at bounding box center [703, 419] width 390 height 30
click at [726, 413] on button "Next" at bounding box center [738, 418] width 60 height 19
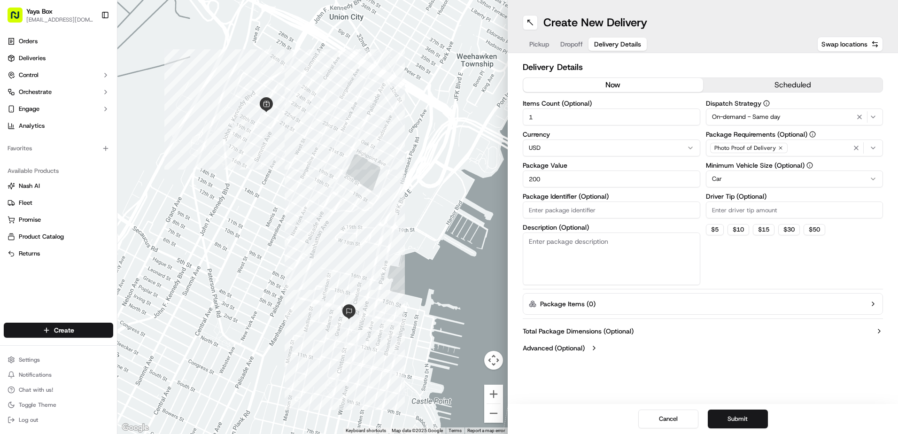
click at [716, 184] on html "Yaya Box yayaliciousjc@gmail.com Toggle Sidebar Orders Deliveries Control Orche…" at bounding box center [449, 217] width 898 height 434
click at [859, 117] on icon "button" at bounding box center [859, 117] width 4 height 4
click at [716, 412] on button "Submit" at bounding box center [738, 418] width 60 height 19
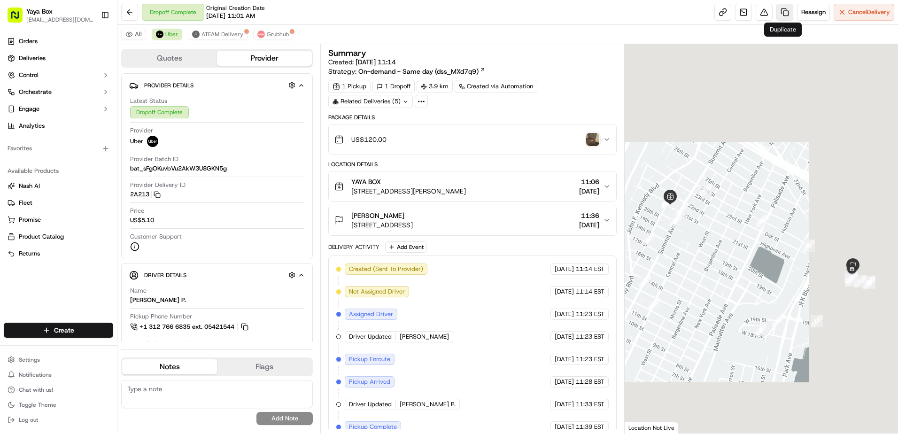
click at [779, 15] on link at bounding box center [784, 12] width 17 height 17
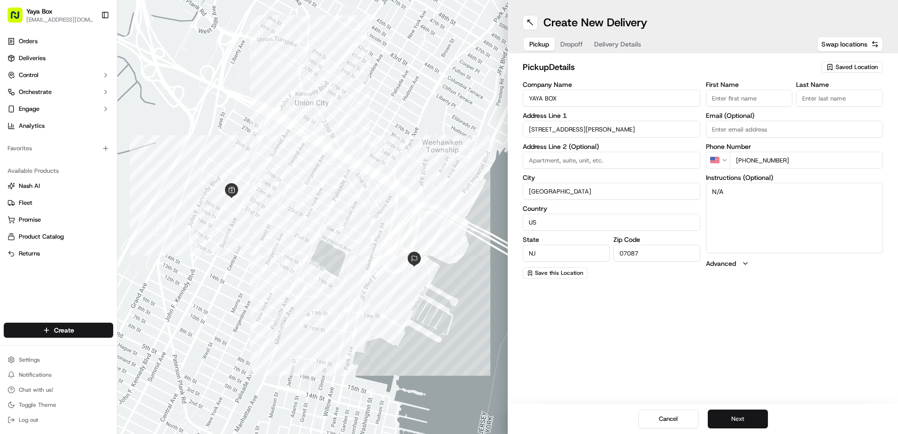
click at [736, 418] on button "Next" at bounding box center [738, 418] width 60 height 19
click at [734, 414] on button "Next" at bounding box center [738, 418] width 60 height 19
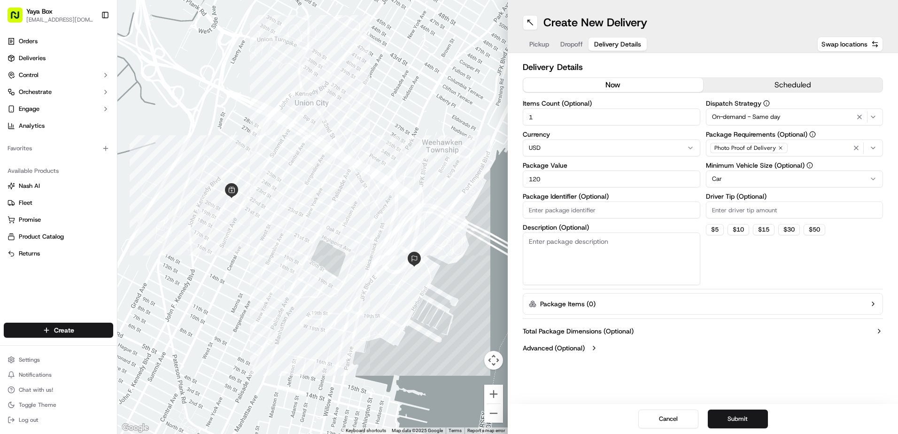
drag, startPoint x: 563, startPoint y: 181, endPoint x: 426, endPoint y: 208, distance: 139.2
click at [454, 204] on div "← Move left → Move right ↑ Move up ↓ Move down + Zoom in - Zoom out Home Jump l…" at bounding box center [507, 217] width 780 height 434
type input "200"
click at [731, 178] on html "Yaya Box yayaliciousjc@gmail.com Toggle Sidebar Orders Deliveries Control Orche…" at bounding box center [449, 217] width 898 height 434
drag, startPoint x: 730, startPoint y: 195, endPoint x: 731, endPoint y: 204, distance: 9.5
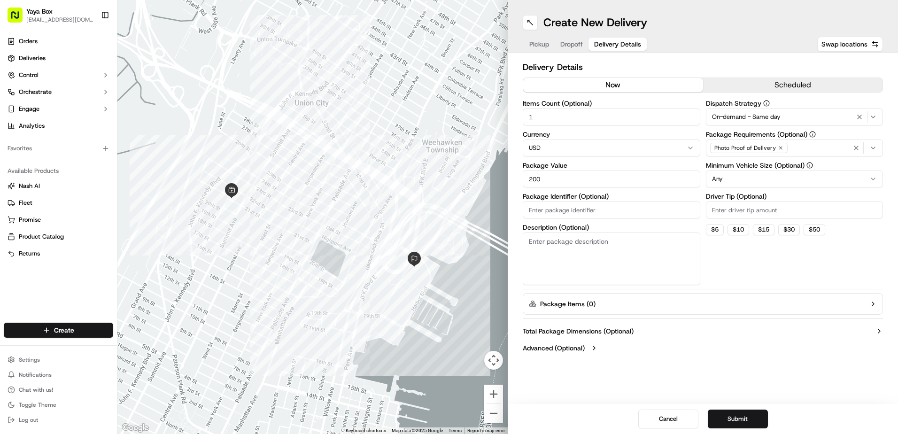
click at [857, 114] on icon "button" at bounding box center [859, 117] width 11 height 8
click at [741, 422] on button "Submit" at bounding box center [738, 418] width 60 height 19
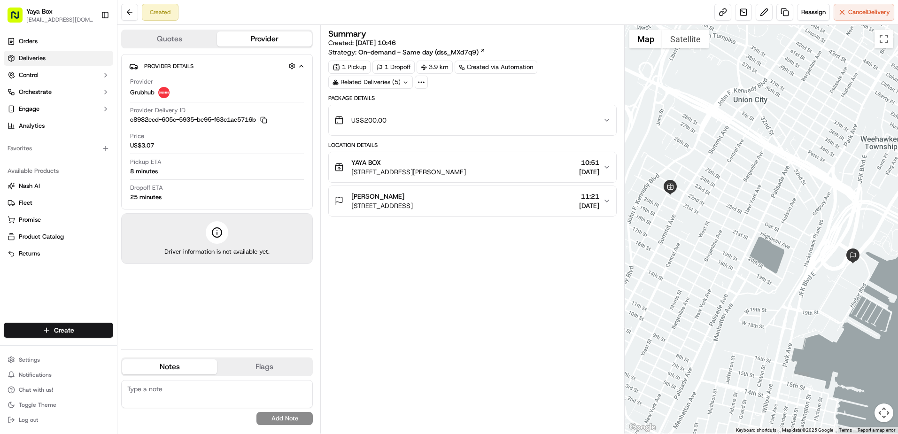
click at [20, 57] on span "Deliveries" at bounding box center [32, 58] width 27 height 8
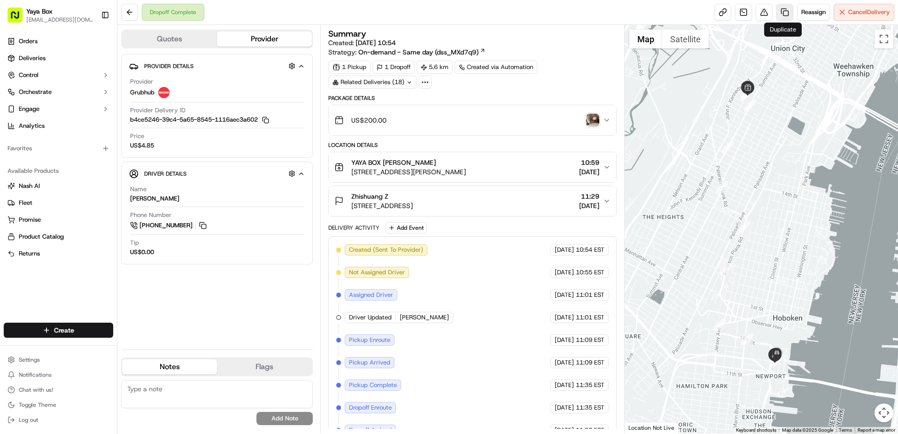
click at [787, 17] on link at bounding box center [784, 12] width 17 height 17
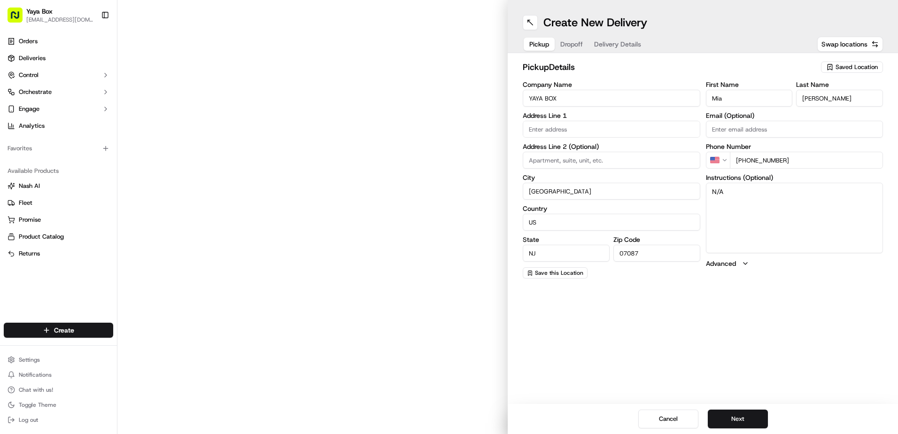
type input "[STREET_ADDRESS][PERSON_NAME]"
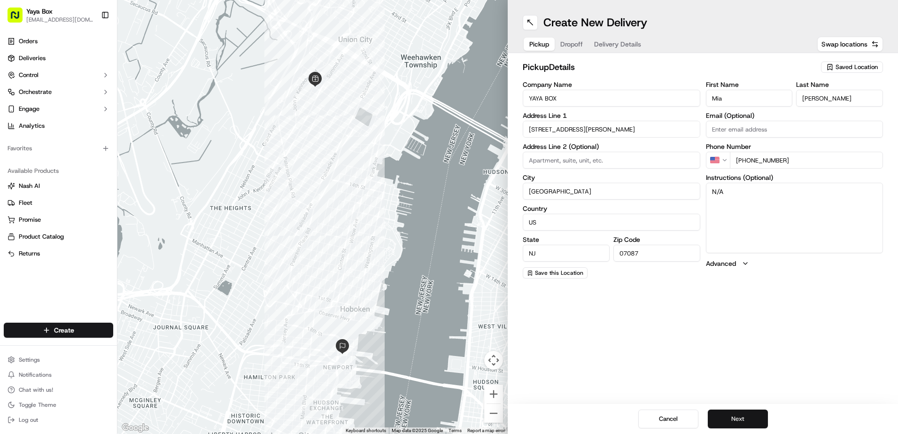
click at [740, 420] on button "Next" at bounding box center [738, 418] width 60 height 19
click at [743, 418] on button "Next" at bounding box center [738, 418] width 60 height 19
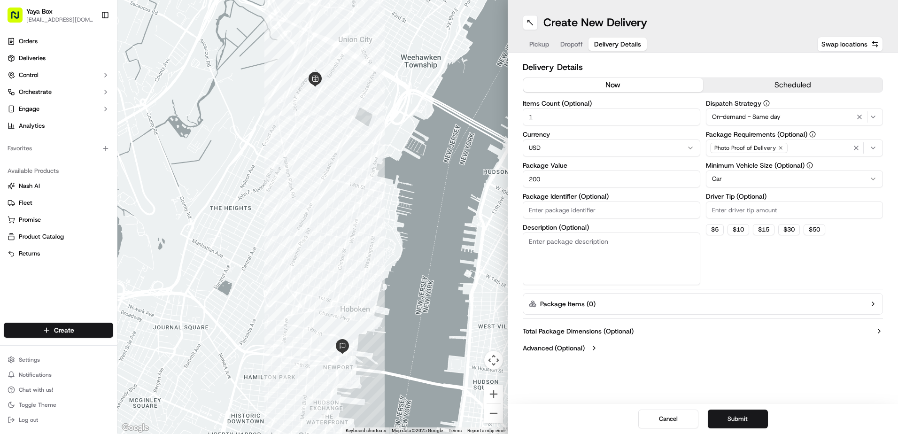
click at [750, 186] on html "Yaya Box yayaliciousjc@gmail.com Toggle Sidebar Orders Deliveries Control Orche…" at bounding box center [449, 217] width 898 height 434
click at [857, 118] on icon "button" at bounding box center [859, 117] width 11 height 8
click at [730, 419] on button "Submit" at bounding box center [738, 418] width 60 height 19
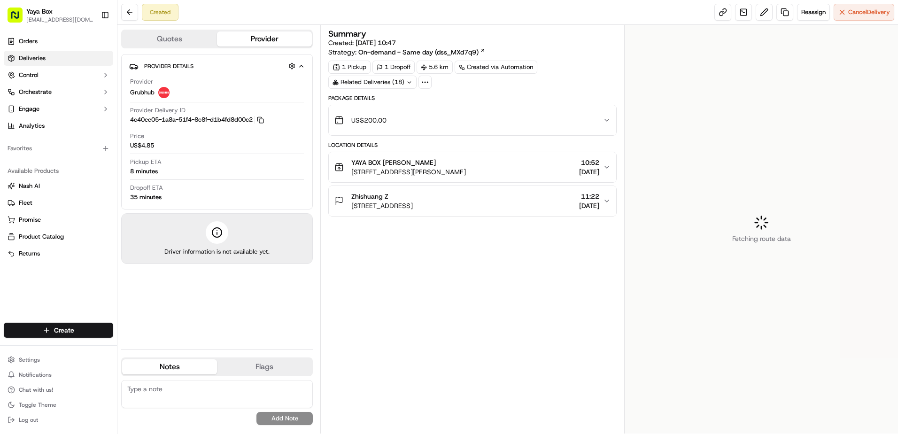
click at [69, 57] on link "Deliveries" at bounding box center [58, 58] width 109 height 15
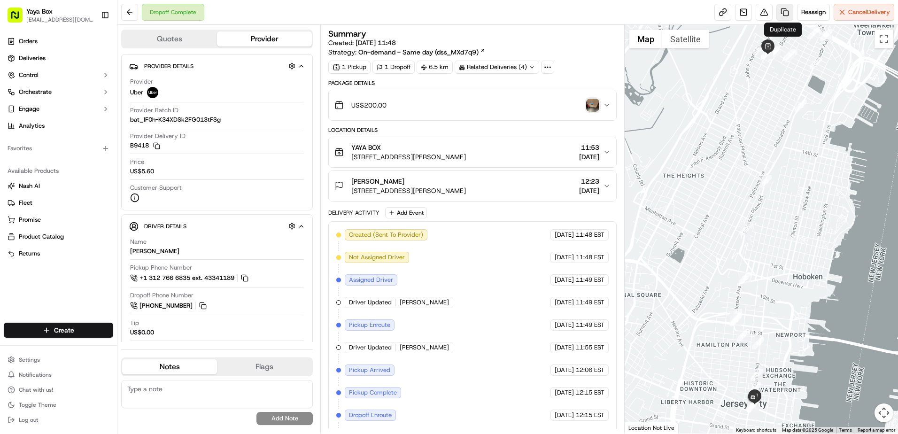
click at [785, 15] on link at bounding box center [784, 12] width 17 height 17
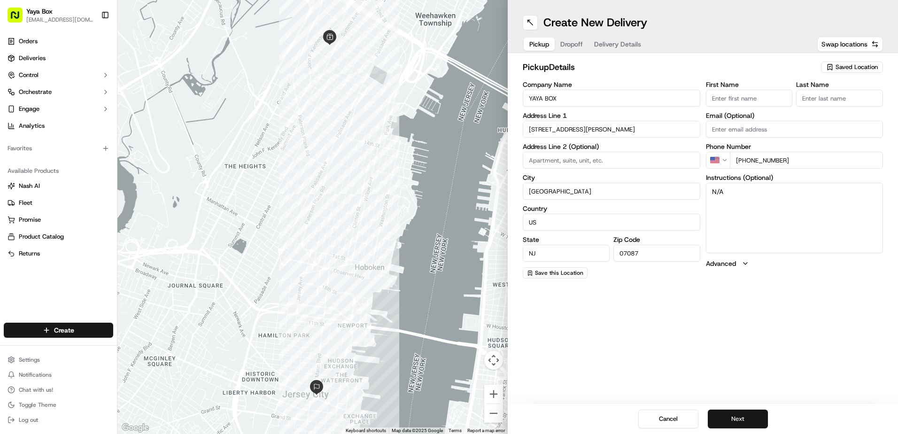
click at [728, 415] on button "Next" at bounding box center [738, 418] width 60 height 19
click at [725, 414] on button "Next" at bounding box center [738, 418] width 60 height 19
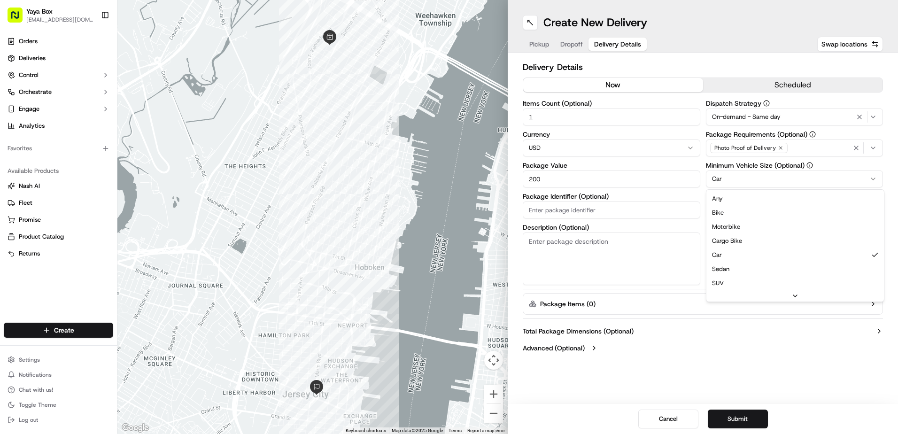
click at [739, 180] on html "Yaya Box [EMAIL_ADDRESS][DOMAIN_NAME] Toggle Sidebar Orders Deliveries Control …" at bounding box center [449, 217] width 898 height 434
click at [860, 115] on icon "button" at bounding box center [859, 117] width 11 height 8
click at [720, 415] on button "Submit" at bounding box center [738, 418] width 60 height 19
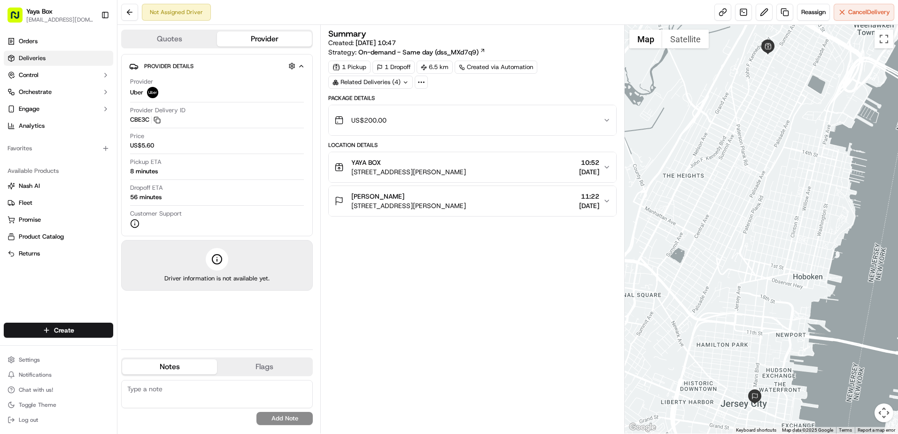
click at [74, 64] on link "Deliveries" at bounding box center [58, 58] width 109 height 15
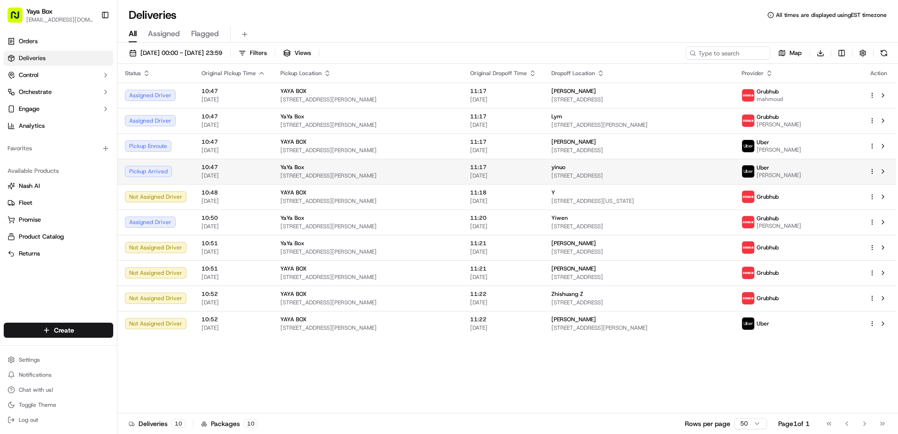
click at [544, 182] on td "yinuo 65 Bay St #3106, Jersey City, NJ 07302, USA" at bounding box center [639, 171] width 190 height 25
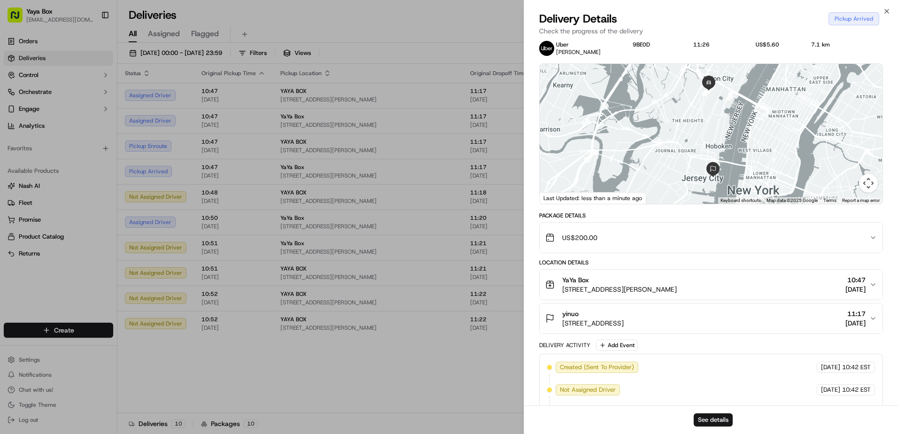
scroll to position [107, 0]
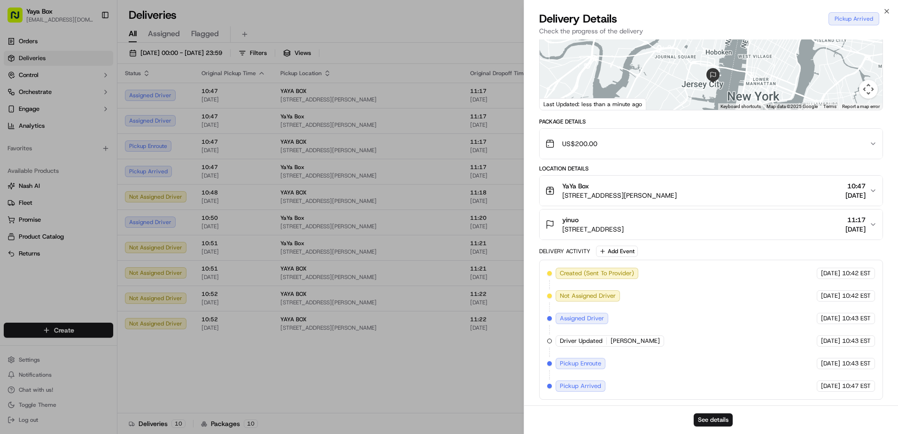
click at [623, 221] on div "yinuo" at bounding box center [593, 219] width 62 height 9
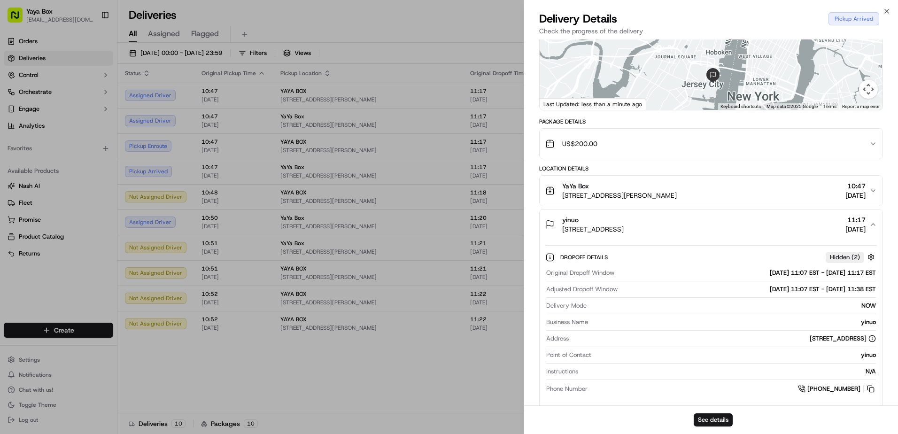
click at [646, 200] on button "YaYa Box 2100 Kerrigan Ave, Union City, NJ 07087, USA 10:47 22/09/2025" at bounding box center [710, 191] width 343 height 30
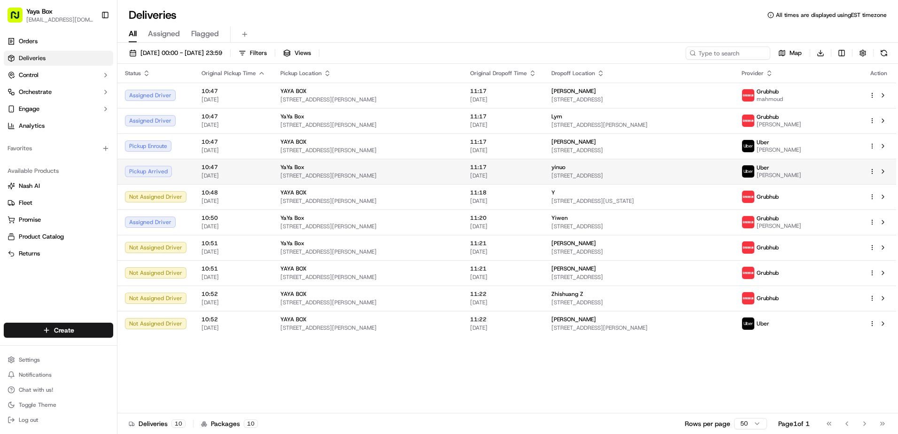
click at [554, 172] on span "[STREET_ADDRESS]" at bounding box center [638, 176] width 175 height 8
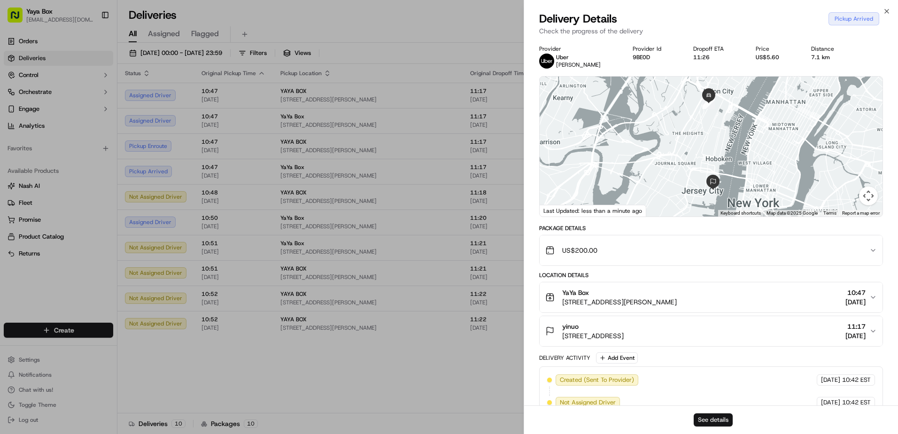
click at [711, 416] on button "See details" at bounding box center [712, 419] width 39 height 13
